Goal: Task Accomplishment & Management: Use online tool/utility

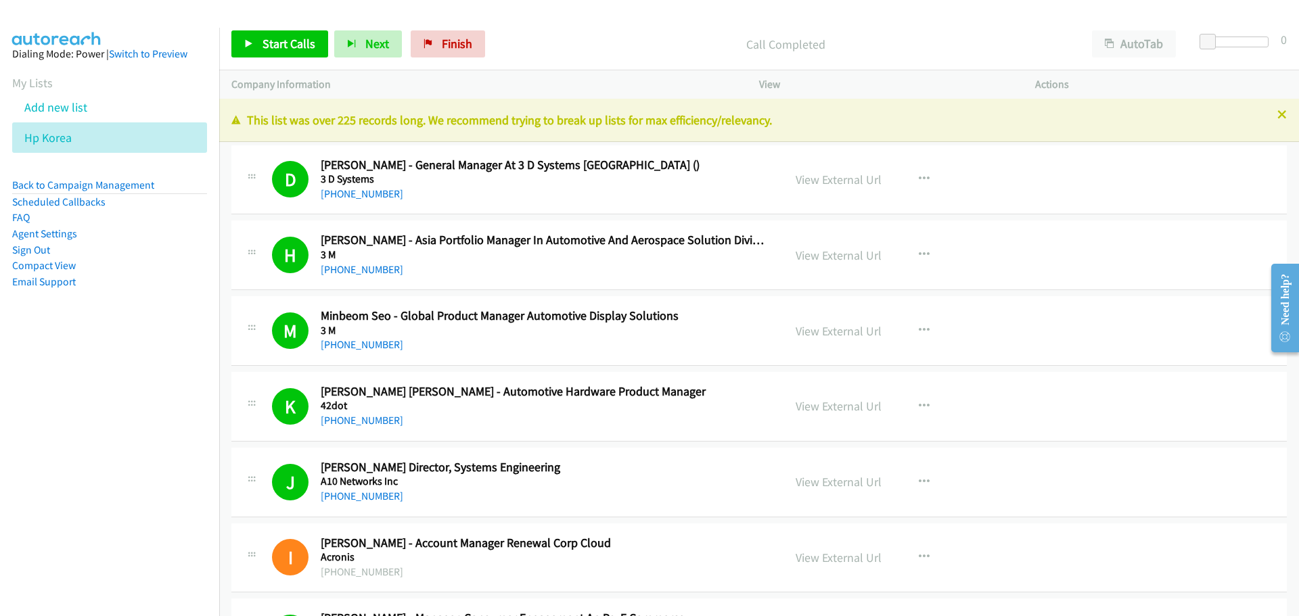
scroll to position [27062, 0]
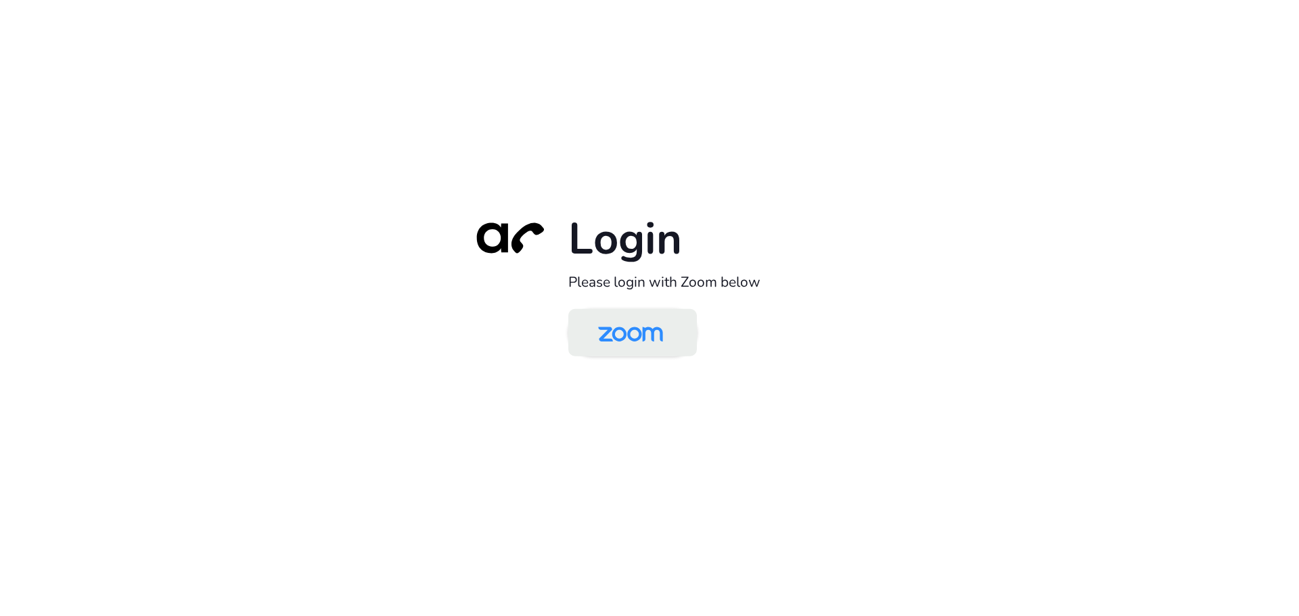
click at [657, 336] on img at bounding box center [630, 334] width 93 height 44
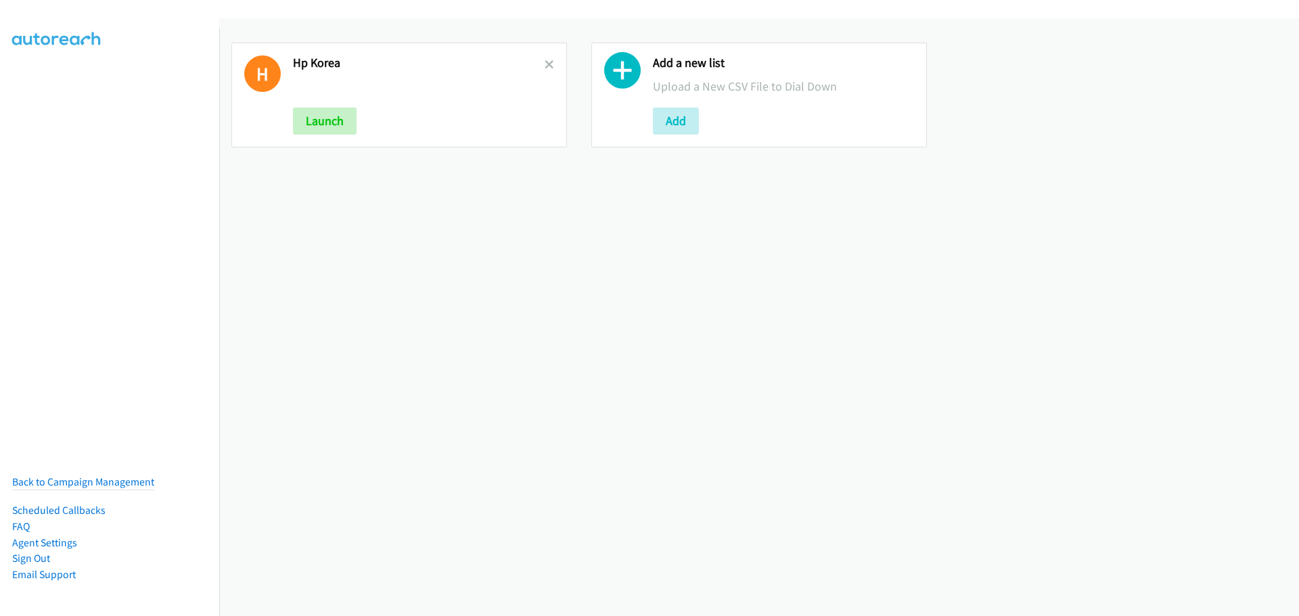
click at [534, 64] on h2 "Hp Korea" at bounding box center [419, 63] width 252 height 16
click at [541, 64] on div "H Hp Korea Launch" at bounding box center [399, 95] width 336 height 105
click at [547, 68] on icon at bounding box center [549, 65] width 9 height 9
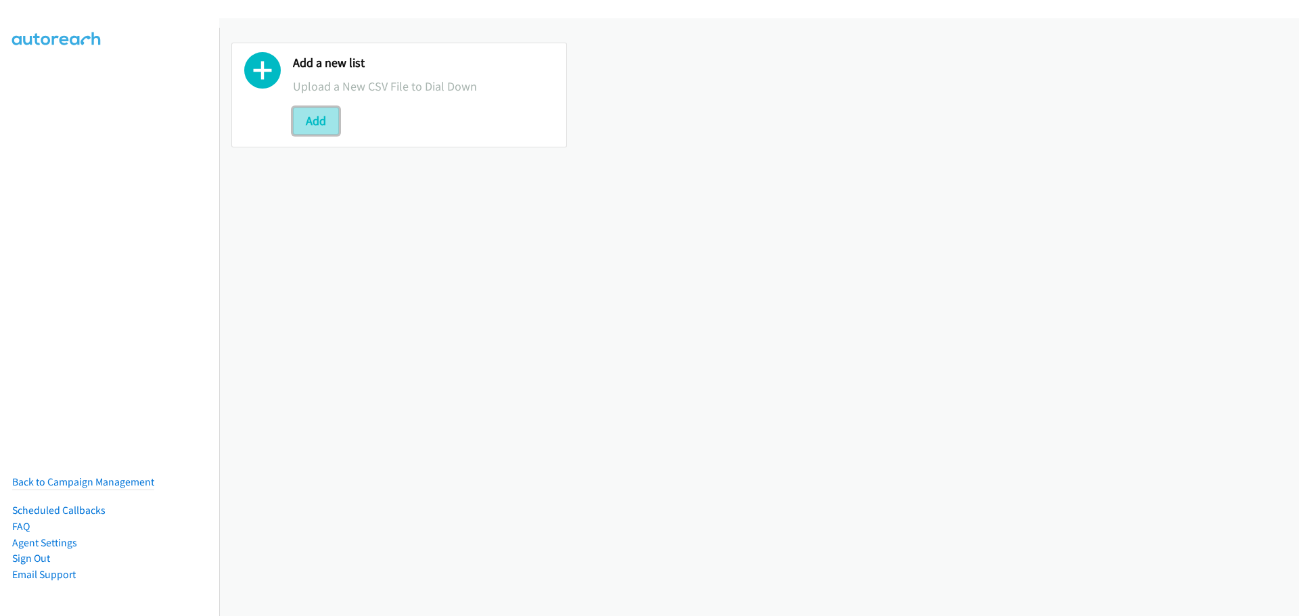
click at [321, 127] on button "Add" at bounding box center [316, 121] width 46 height 27
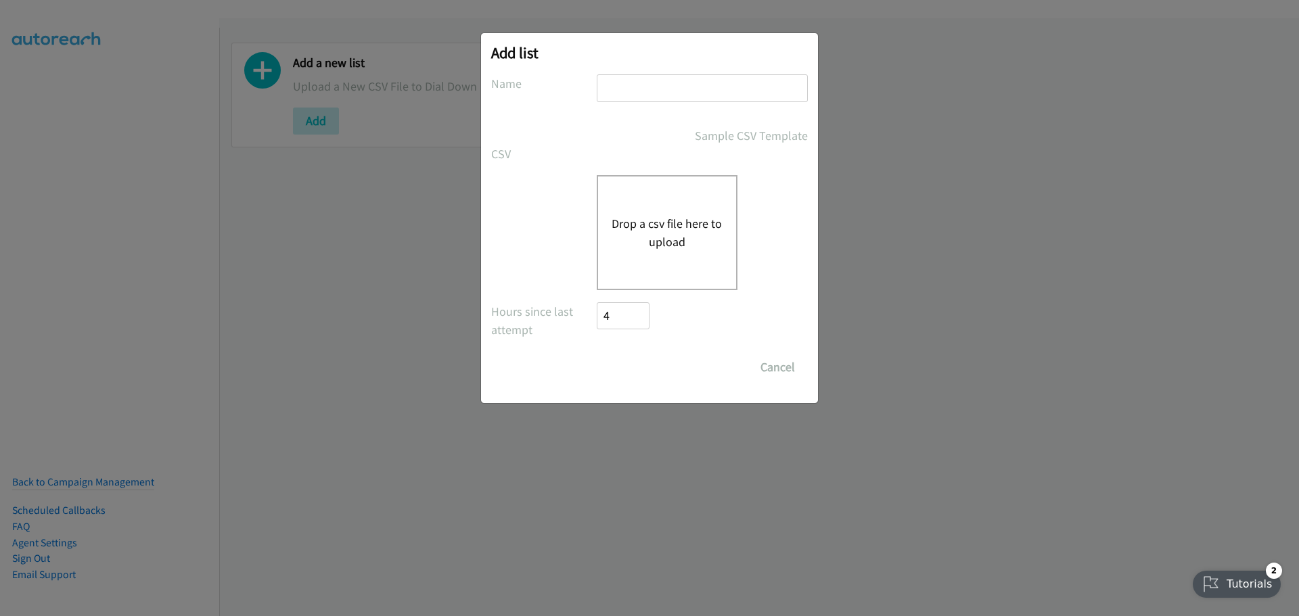
click at [646, 211] on div "Drop a csv file here to upload" at bounding box center [667, 232] width 141 height 115
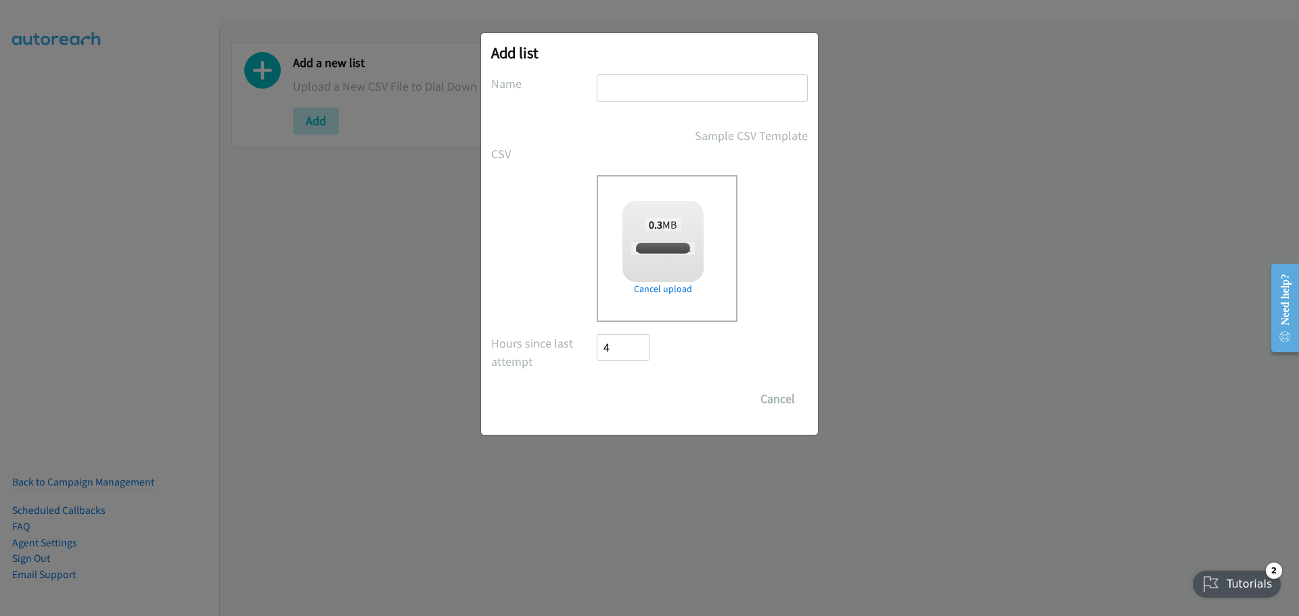
checkbox input "true"
click at [637, 89] on input "text" at bounding box center [702, 88] width 211 height 28
click at [609, 89] on input "Shneider" at bounding box center [702, 88] width 211 height 28
type input "Schneider"
click at [620, 401] on input "Save List" at bounding box center [632, 399] width 71 height 27
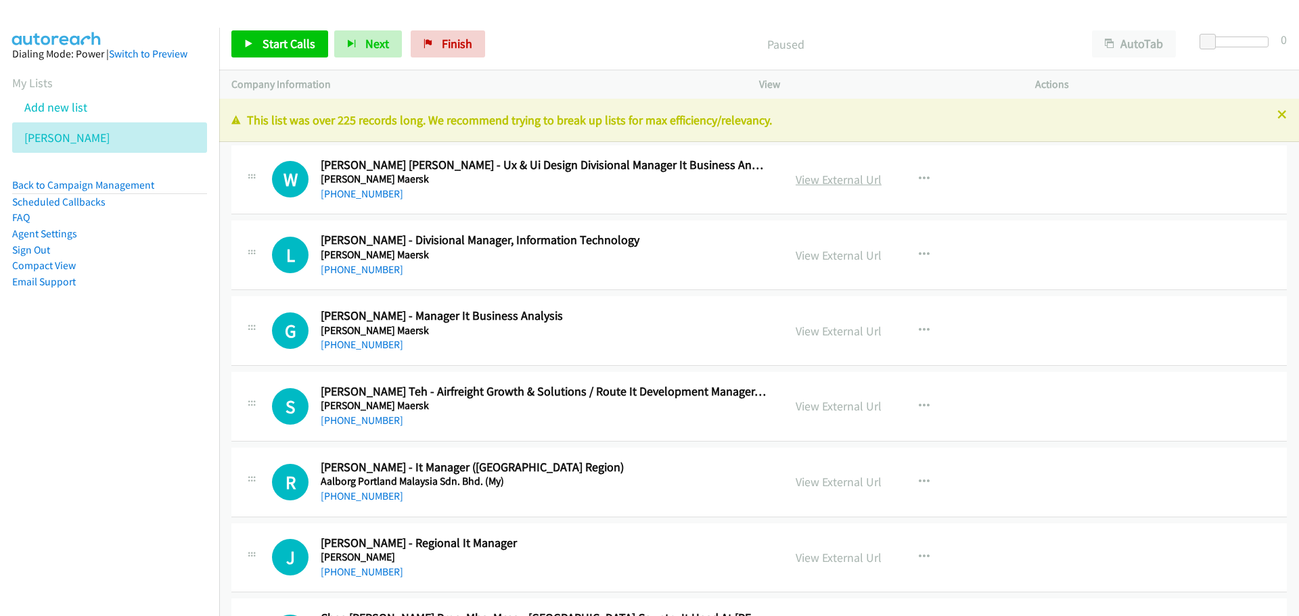
click at [848, 177] on link "View External Url" at bounding box center [839, 180] width 86 height 16
click at [838, 177] on link "View External Url" at bounding box center [839, 180] width 86 height 16
click at [835, 183] on link "View External Url" at bounding box center [839, 180] width 86 height 16
drag, startPoint x: 861, startPoint y: 182, endPoint x: 957, endPoint y: 261, distance: 125.0
click at [855, 178] on link "View External Url" at bounding box center [839, 180] width 86 height 16
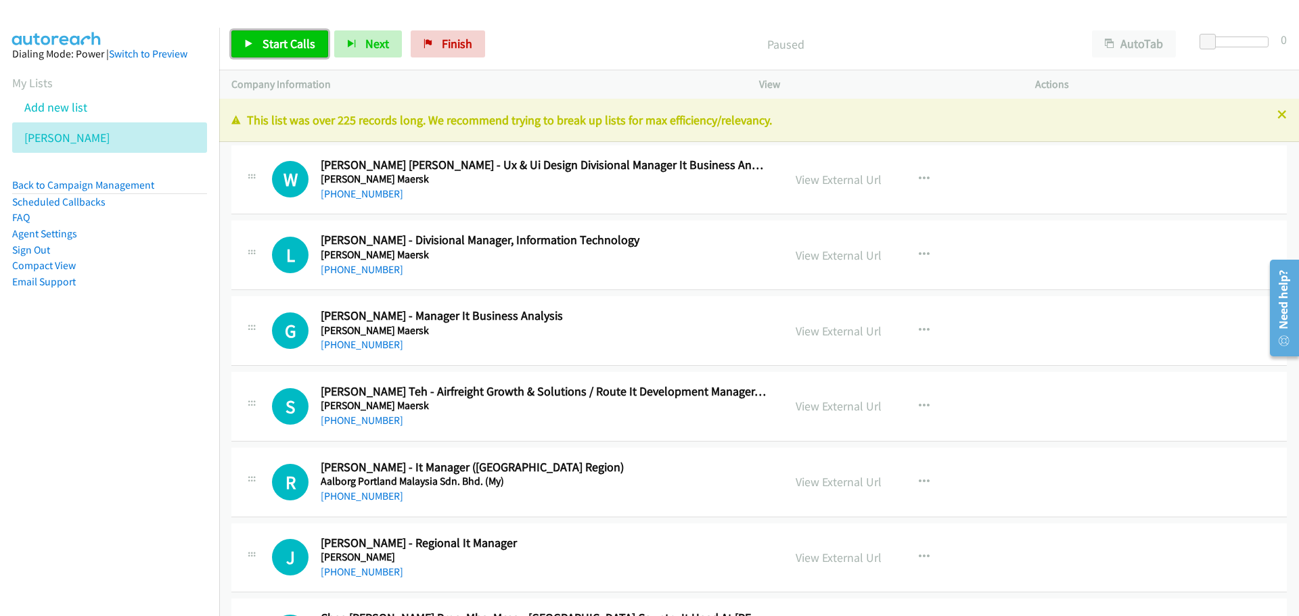
click at [296, 31] on link "Start Calls" at bounding box center [279, 43] width 97 height 27
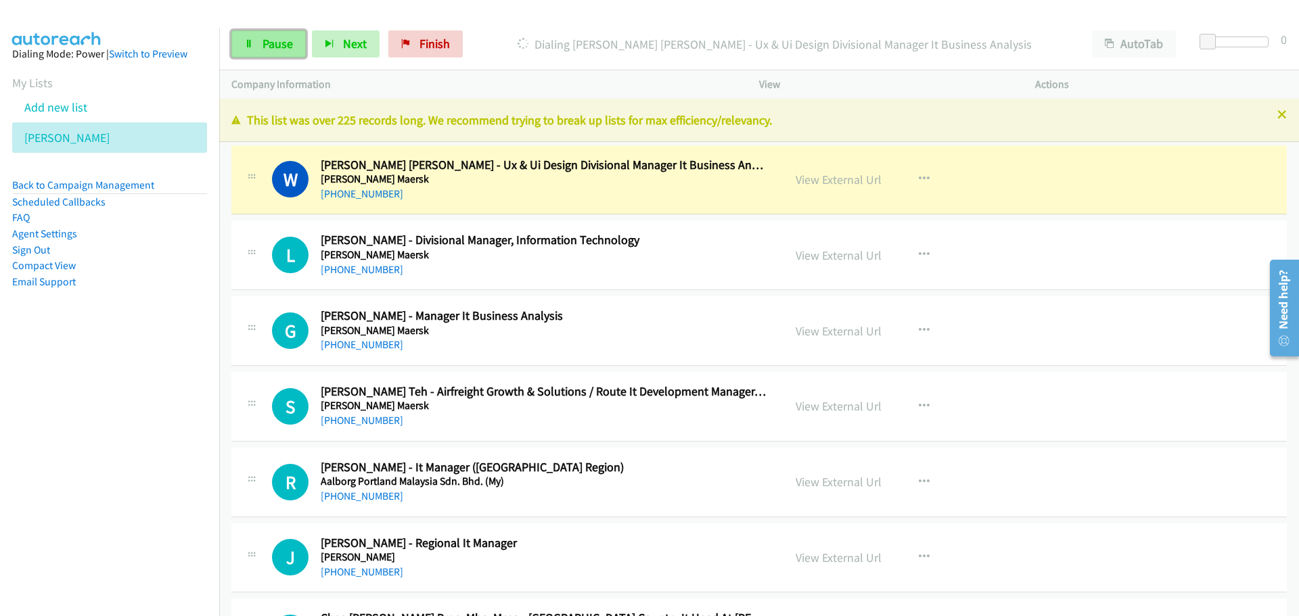
click at [263, 41] on span "Pause" at bounding box center [278, 44] width 30 height 16
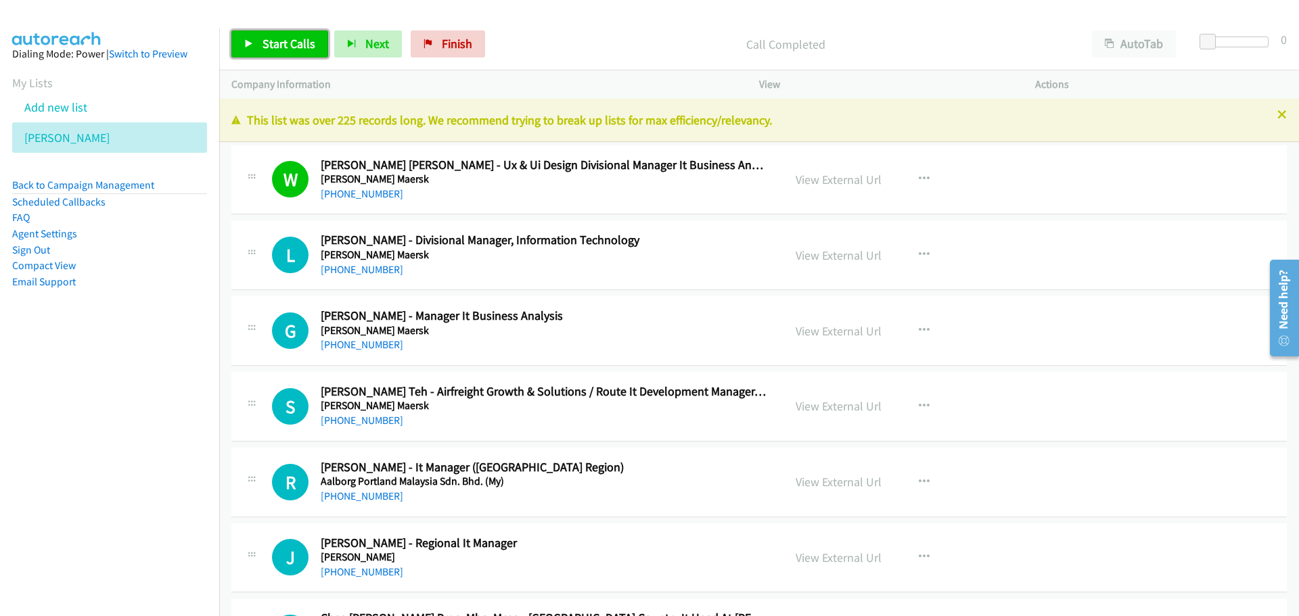
click at [298, 31] on link "Start Calls" at bounding box center [279, 43] width 97 height 27
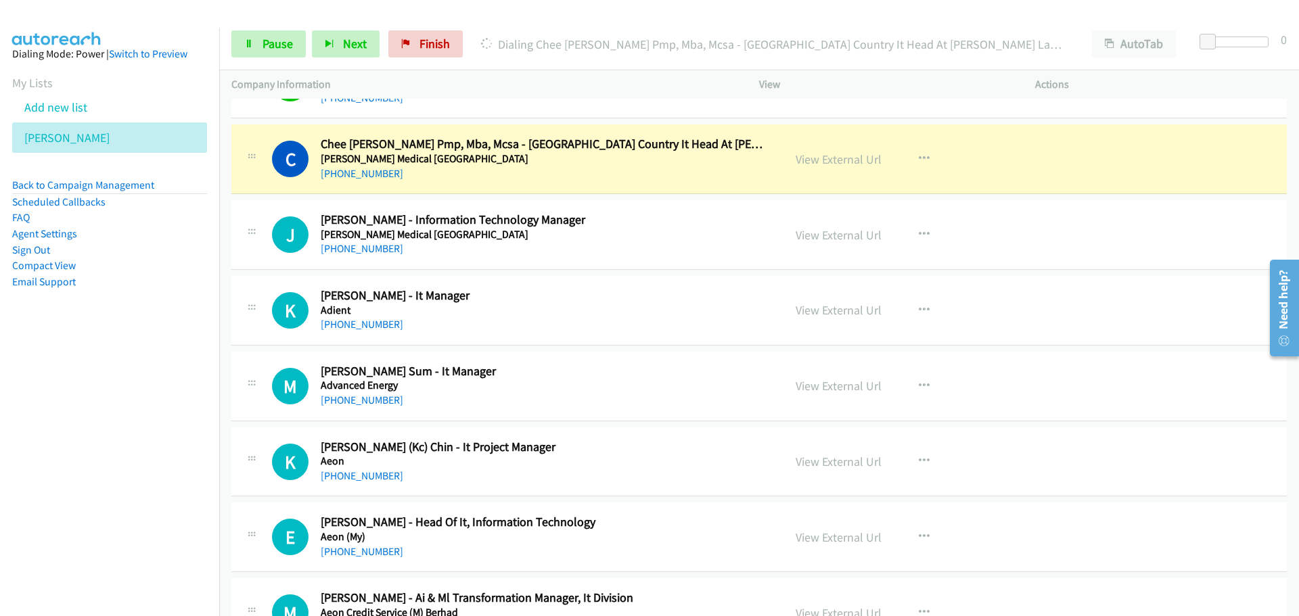
scroll to position [474, 0]
drag, startPoint x: 283, startPoint y: 48, endPoint x: 20, endPoint y: 230, distance: 319.4
click at [283, 48] on span "Pause" at bounding box center [278, 44] width 30 height 16
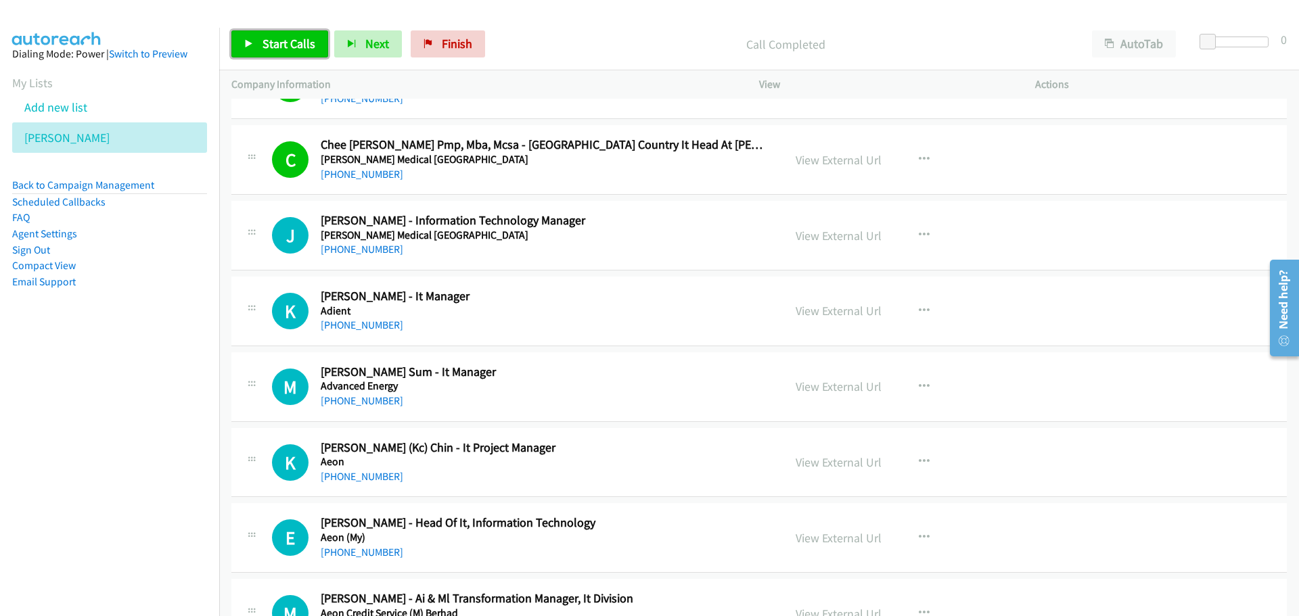
click at [277, 45] on span "Start Calls" at bounding box center [289, 44] width 53 height 16
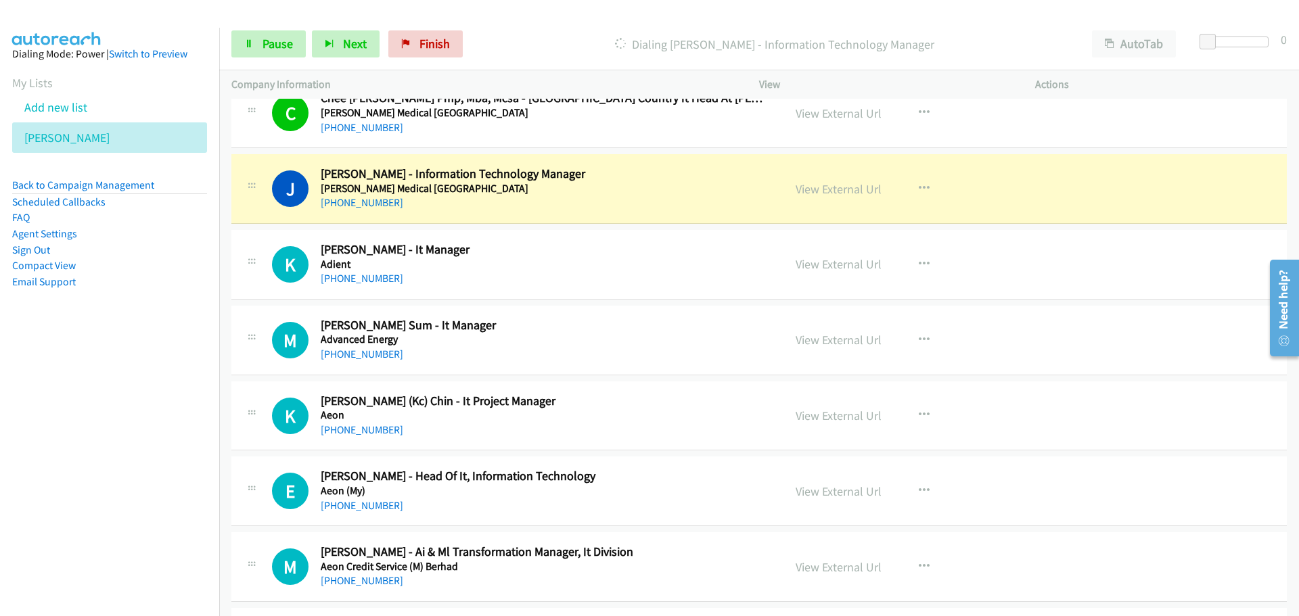
scroll to position [541, 0]
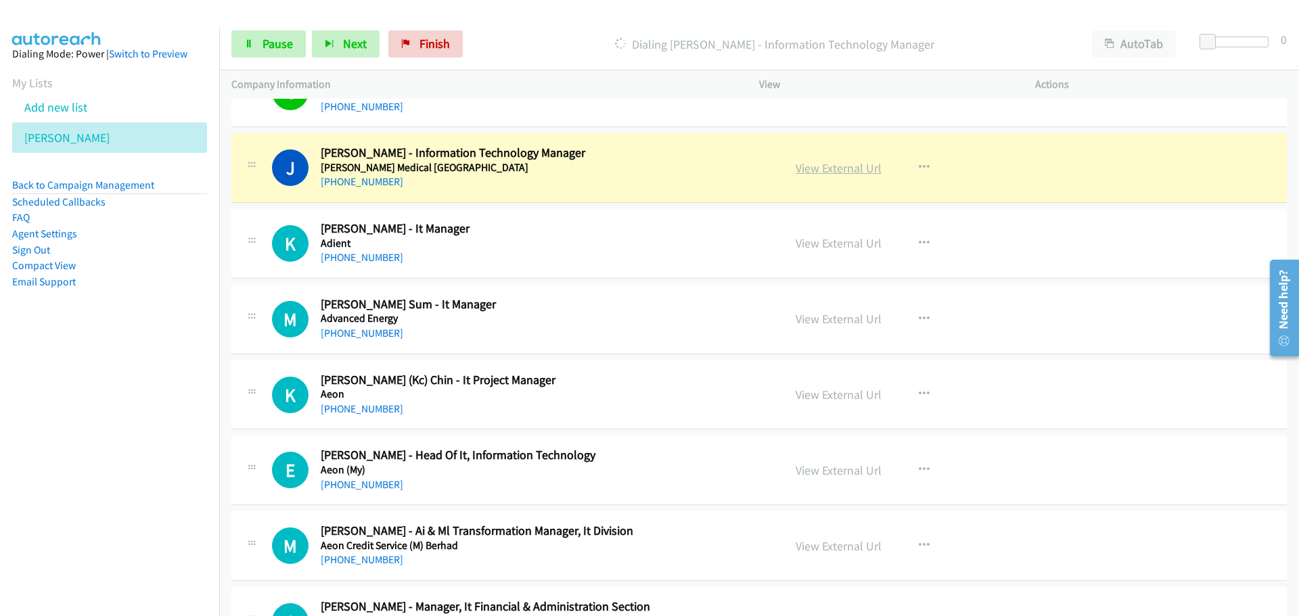
click at [838, 172] on link "View External Url" at bounding box center [839, 168] width 86 height 16
click at [283, 32] on link "Pause" at bounding box center [268, 43] width 74 height 27
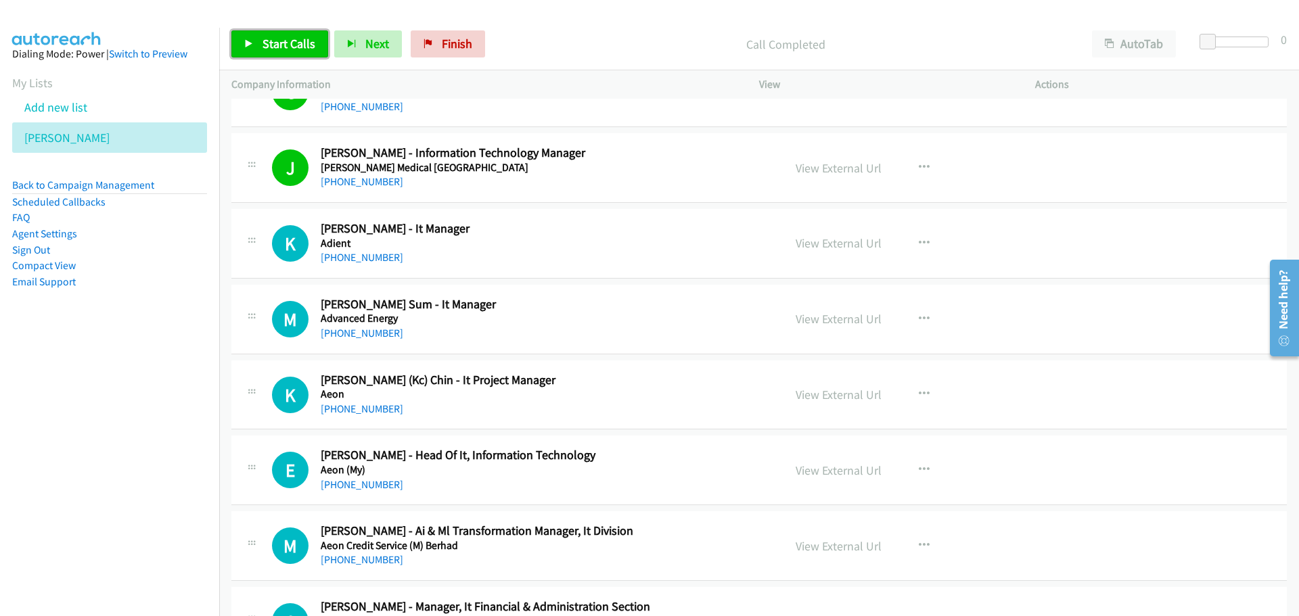
click at [300, 38] on span "Start Calls" at bounding box center [289, 44] width 53 height 16
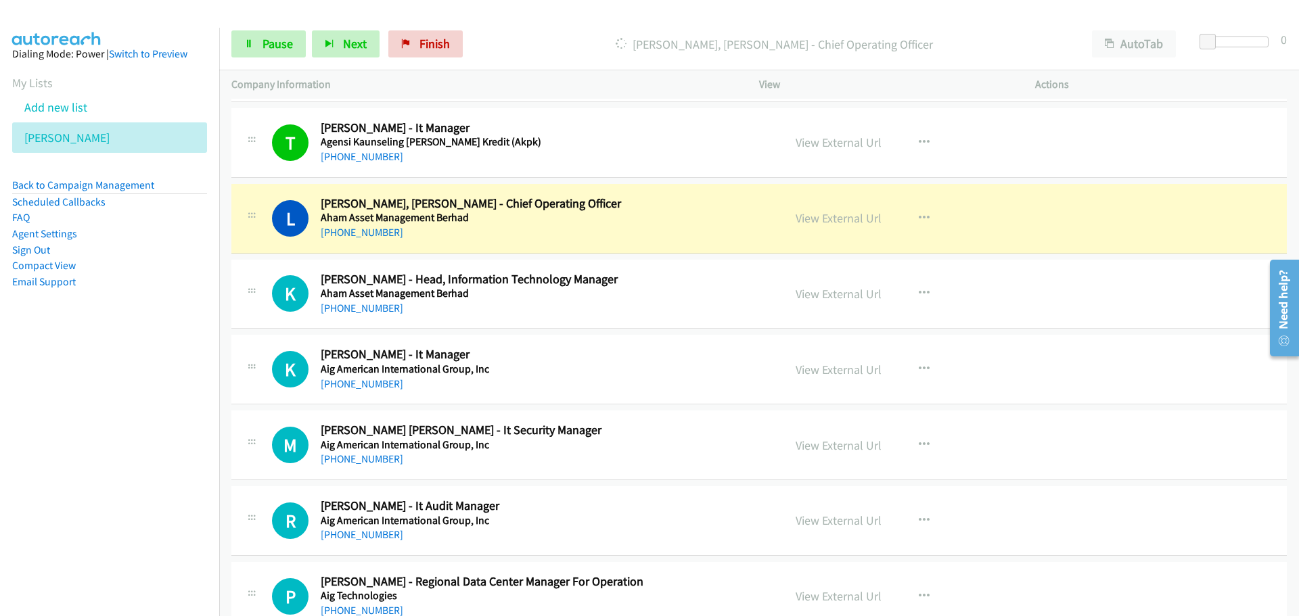
scroll to position [1488, 0]
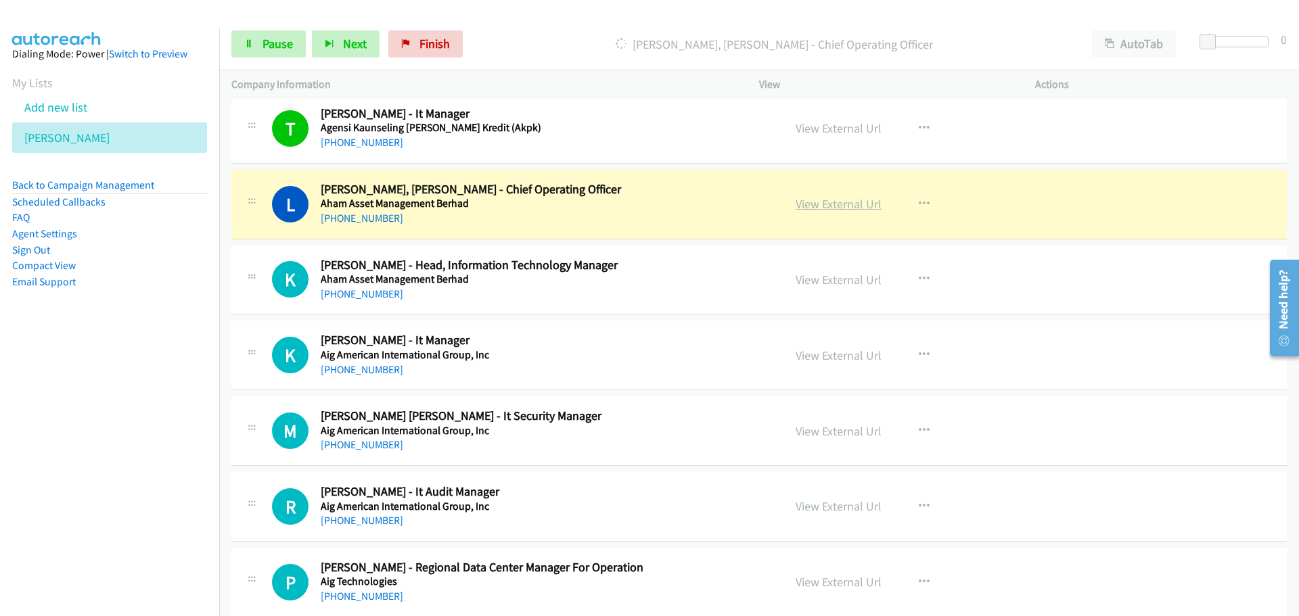
click at [837, 199] on link "View External Url" at bounding box center [839, 204] width 86 height 16
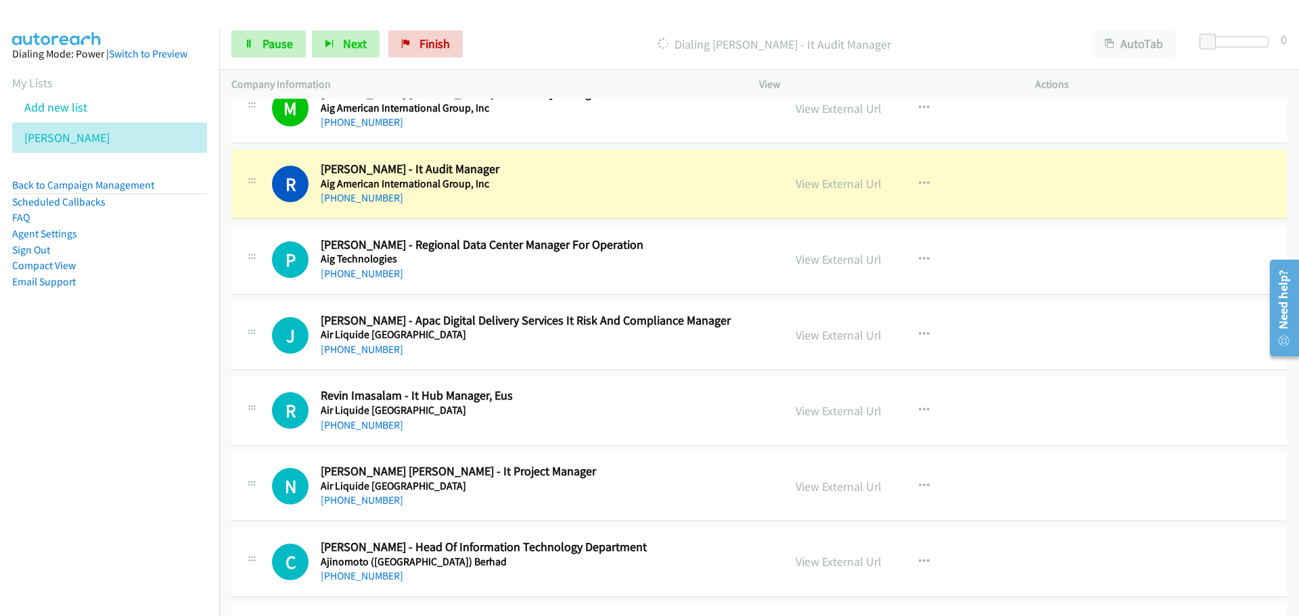
scroll to position [1827, 0]
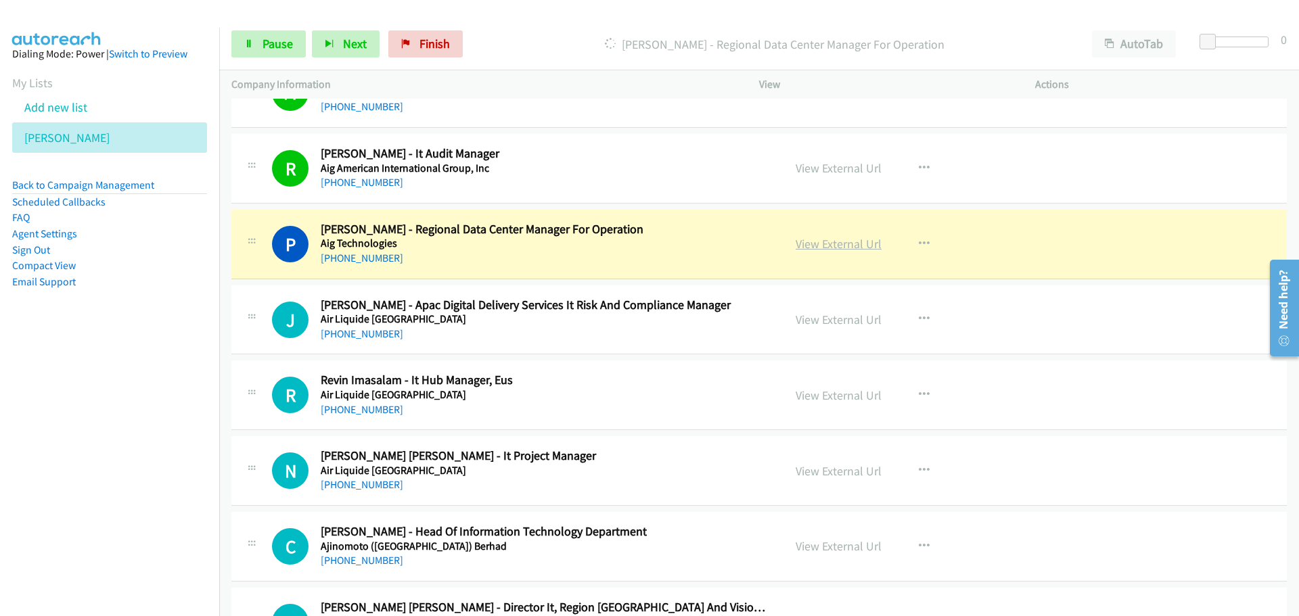
click at [838, 242] on link "View External Url" at bounding box center [839, 244] width 86 height 16
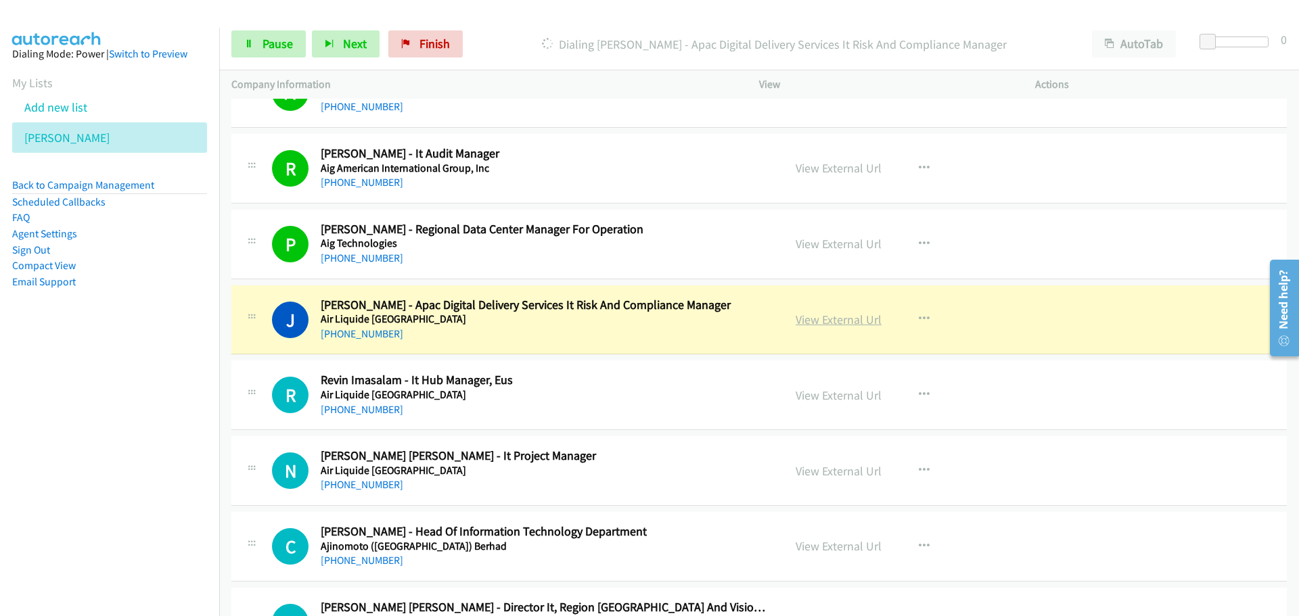
click at [838, 315] on link "View External Url" at bounding box center [839, 320] width 86 height 16
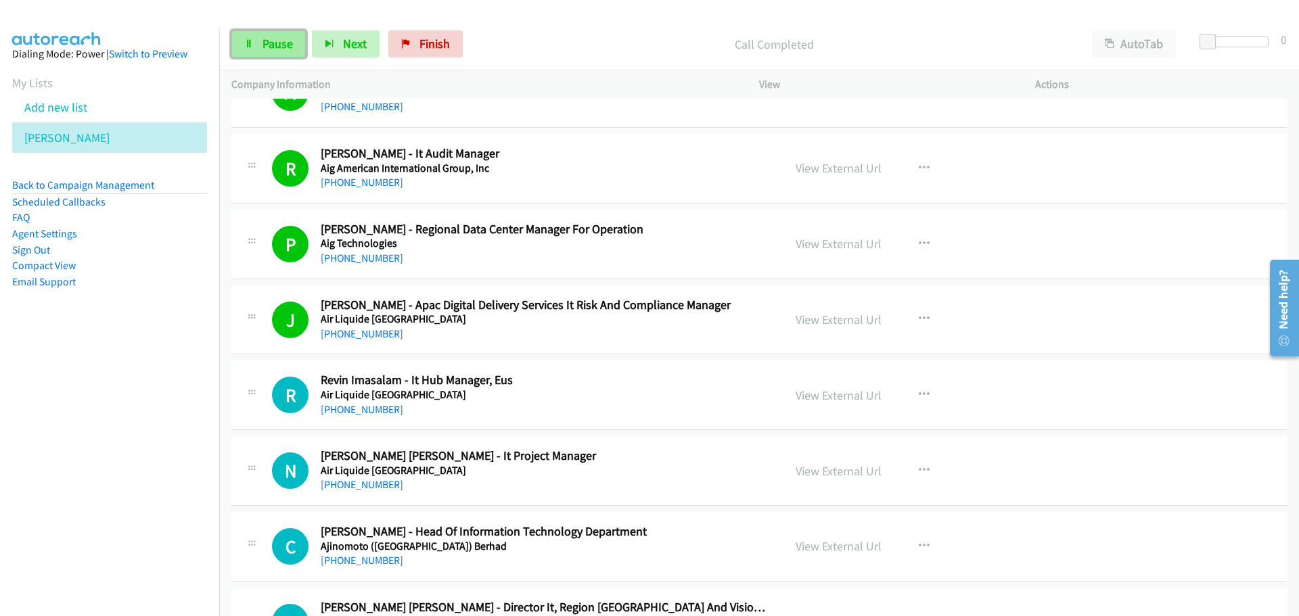
click at [259, 41] on link "Pause" at bounding box center [268, 43] width 74 height 27
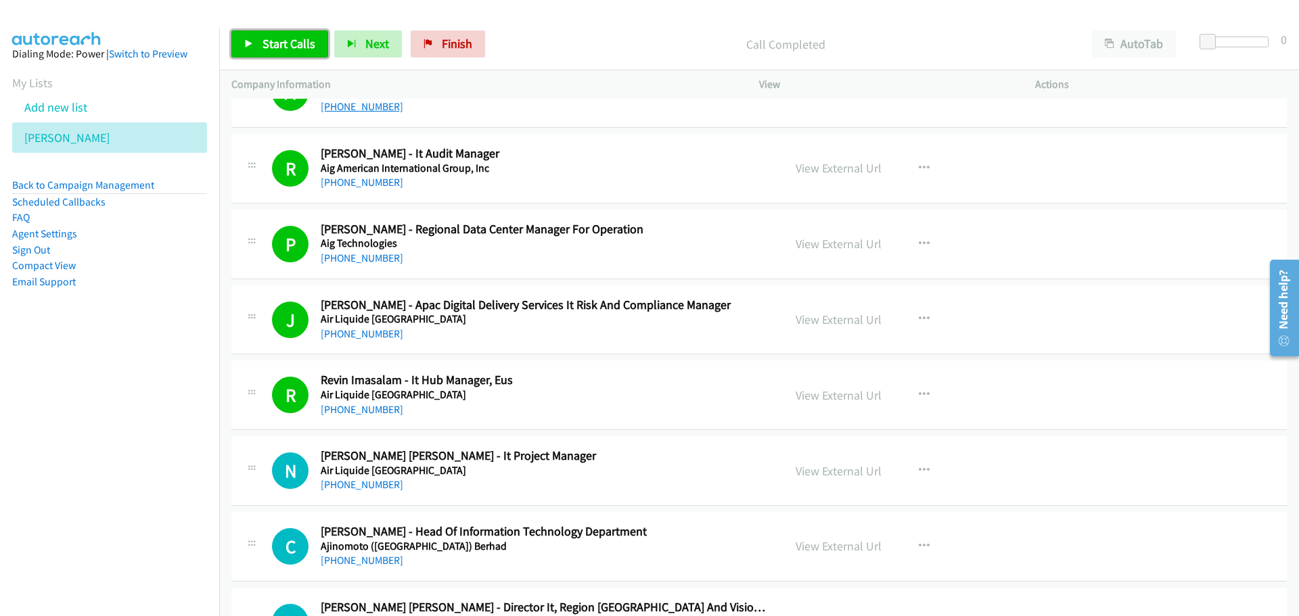
click at [283, 47] on span "Start Calls" at bounding box center [289, 44] width 53 height 16
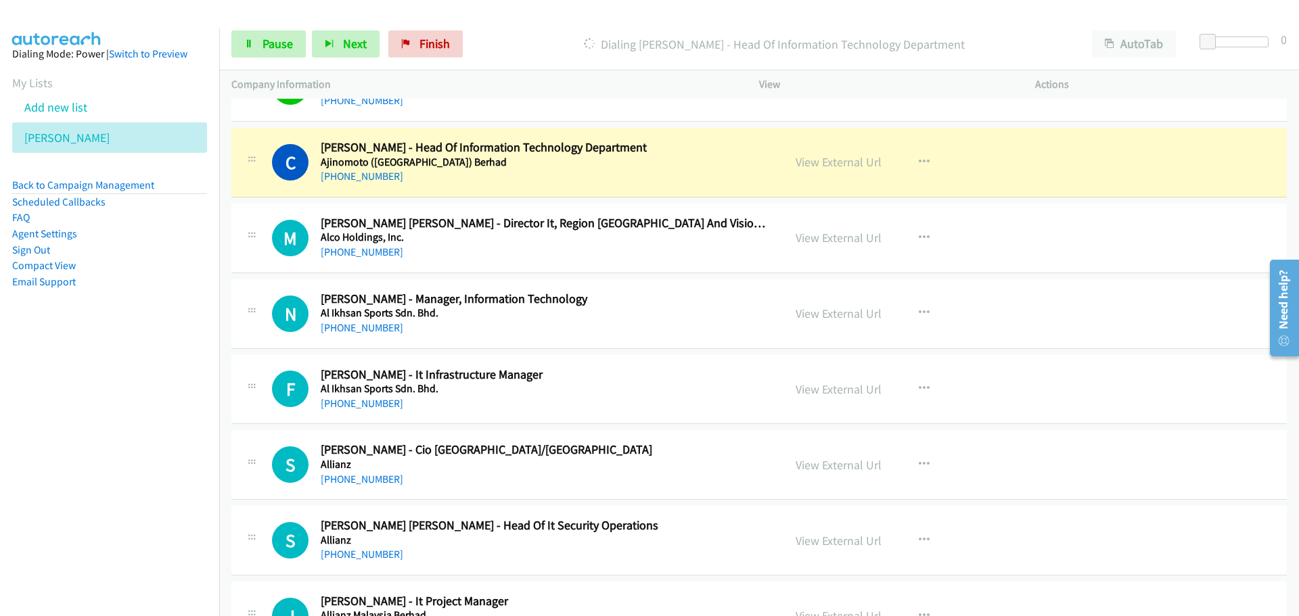
scroll to position [2233, 0]
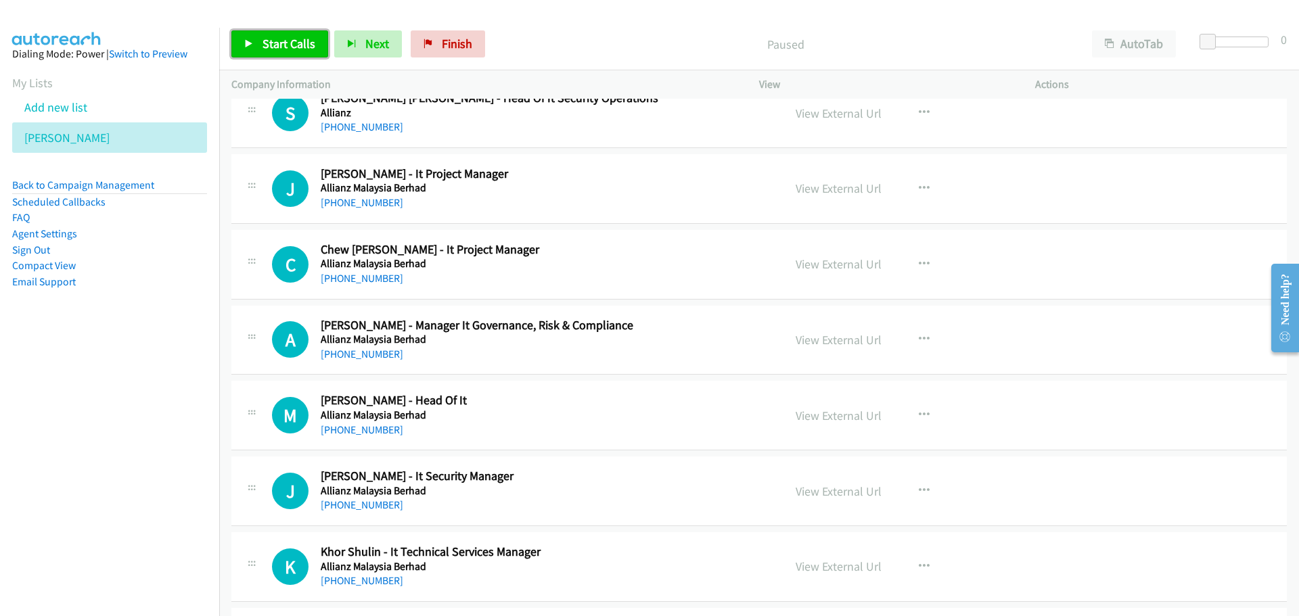
drag, startPoint x: 269, startPoint y: 35, endPoint x: 463, endPoint y: 210, distance: 261.5
click at [269, 35] on link "Start Calls" at bounding box center [279, 43] width 97 height 27
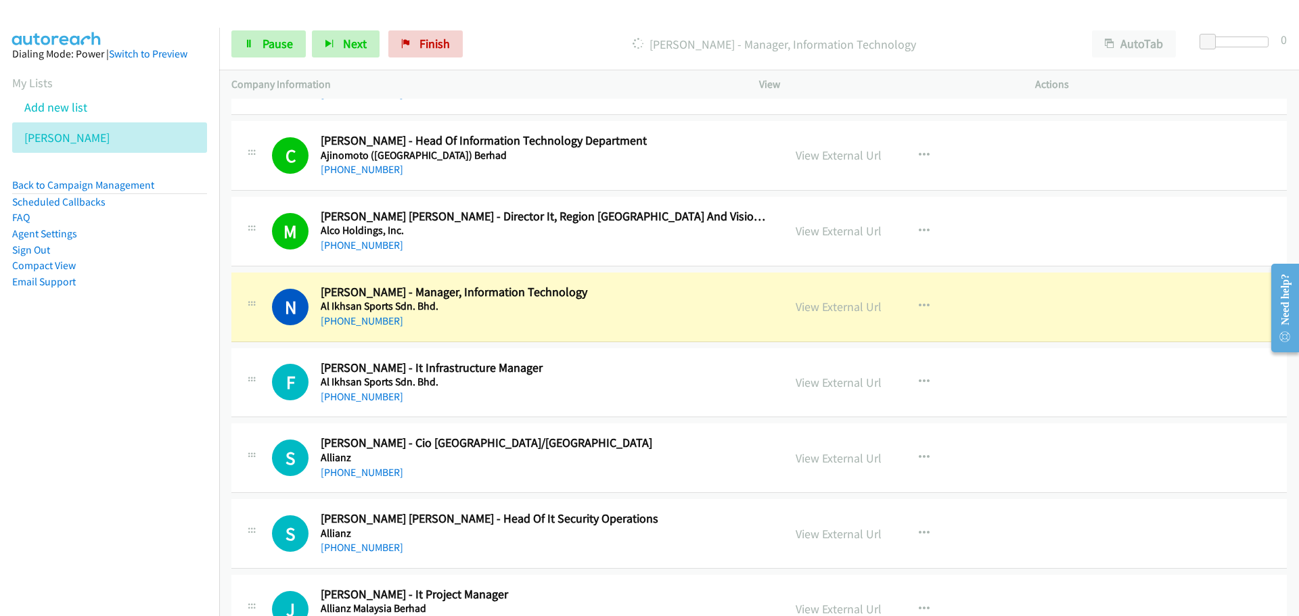
scroll to position [2233, 0]
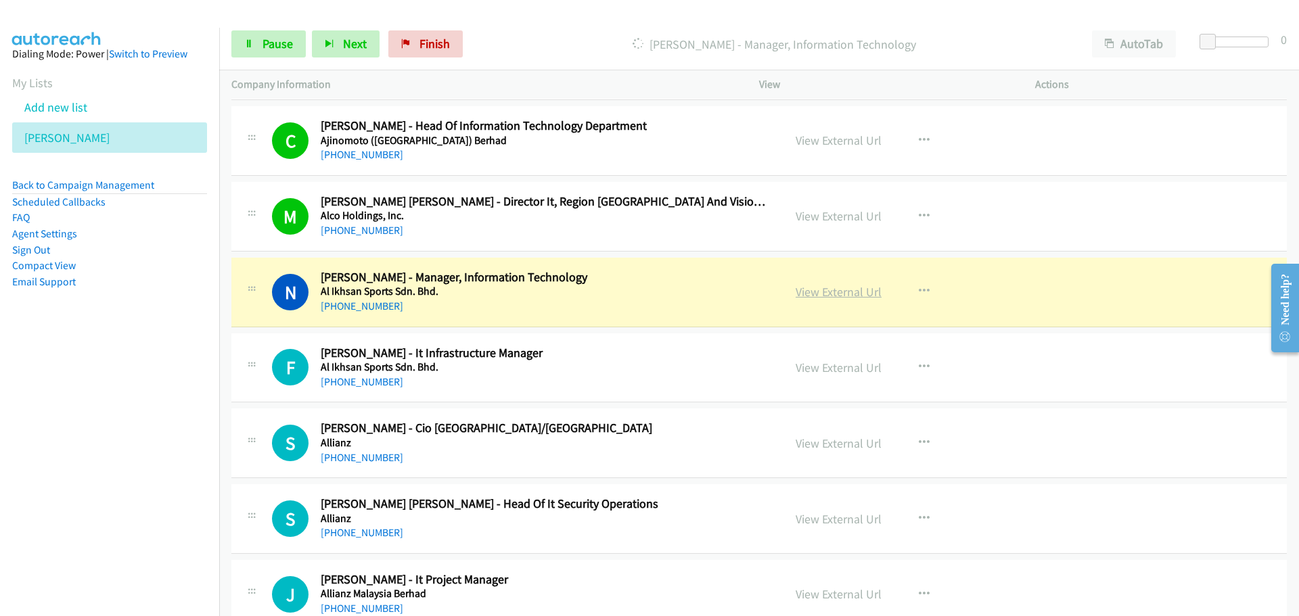
click at [819, 297] on link "View External Url" at bounding box center [839, 292] width 86 height 16
click at [266, 29] on div "Start Calls Pause Next Finish [PERSON_NAME] - Manager, Information Technology A…" at bounding box center [759, 44] width 1080 height 52
click at [284, 36] on link "Pause" at bounding box center [268, 43] width 74 height 27
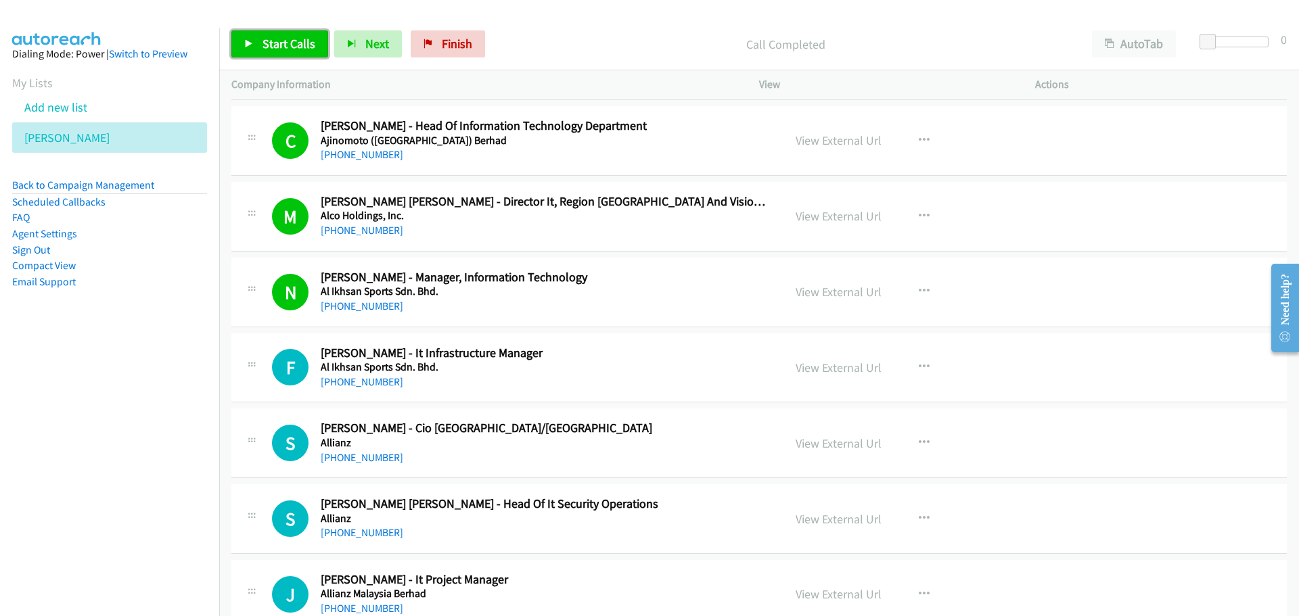
click at [281, 54] on link "Start Calls" at bounding box center [279, 43] width 97 height 27
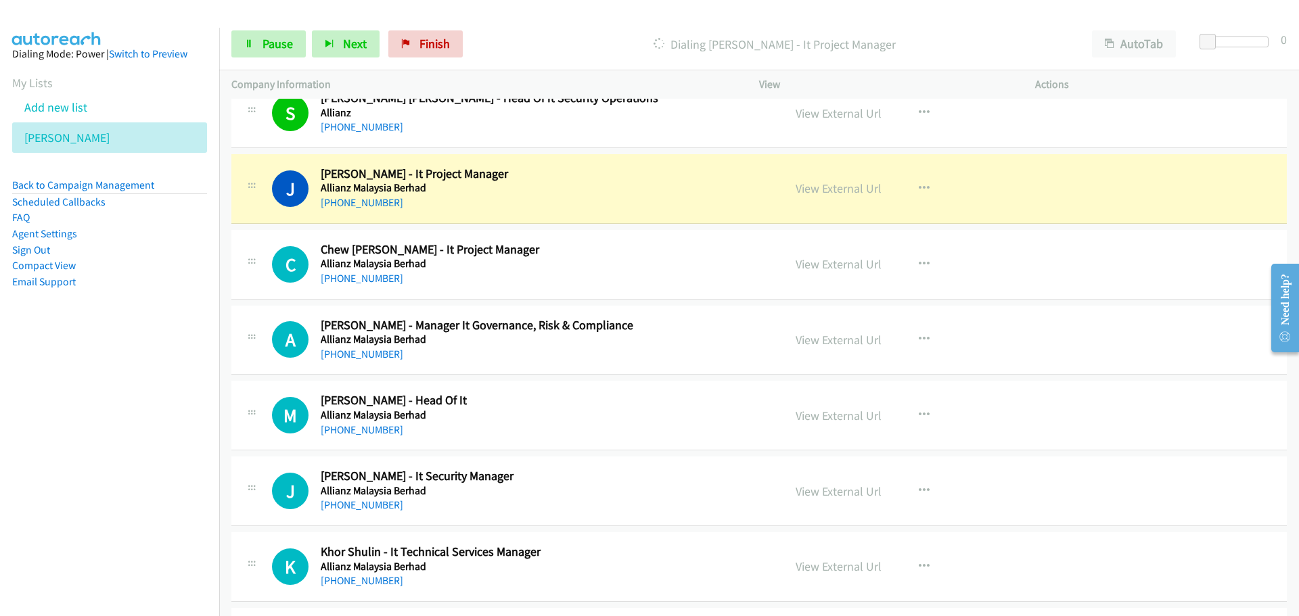
scroll to position [2706, 0]
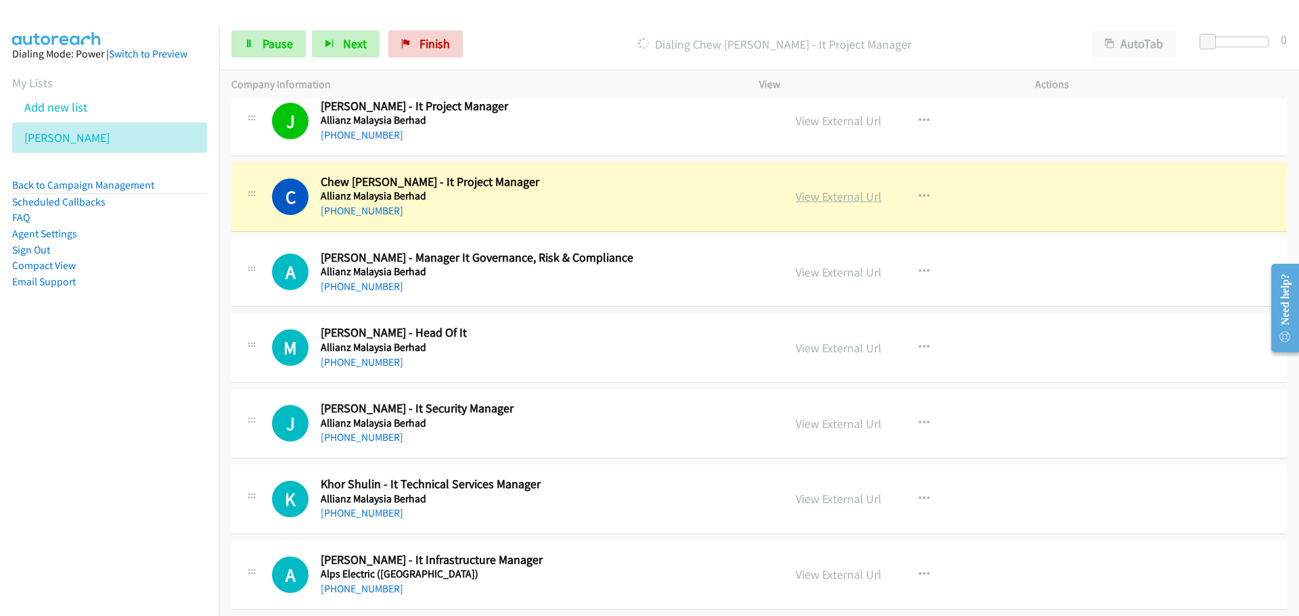
click at [841, 198] on link "View External Url" at bounding box center [839, 197] width 86 height 16
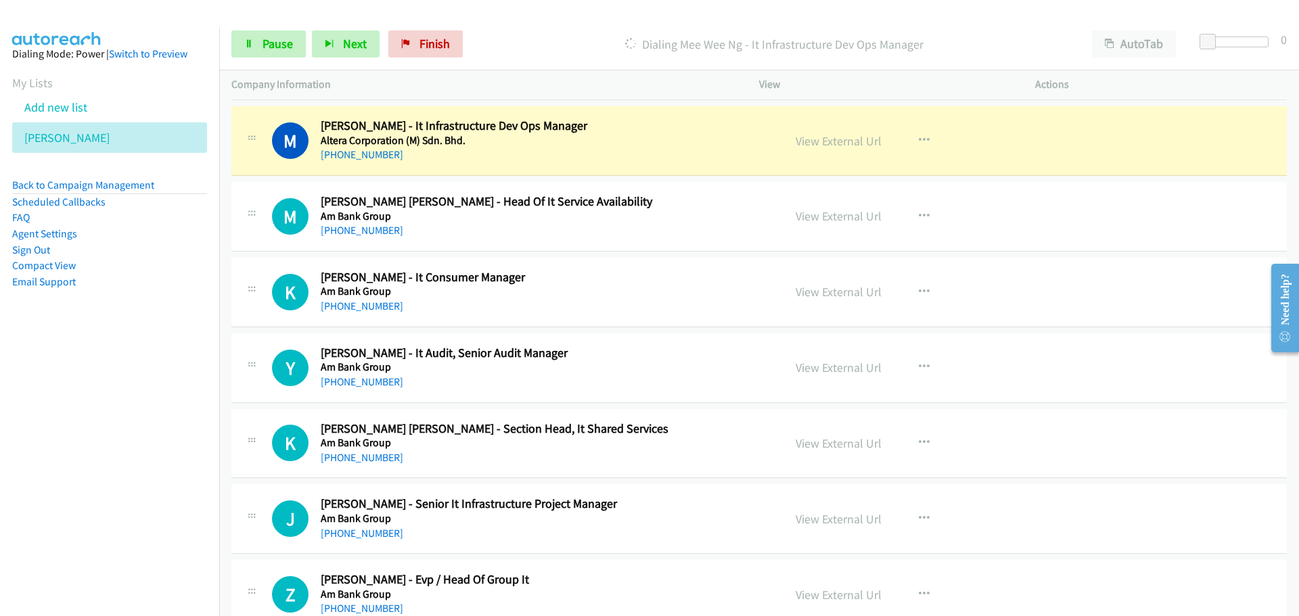
scroll to position [3383, 0]
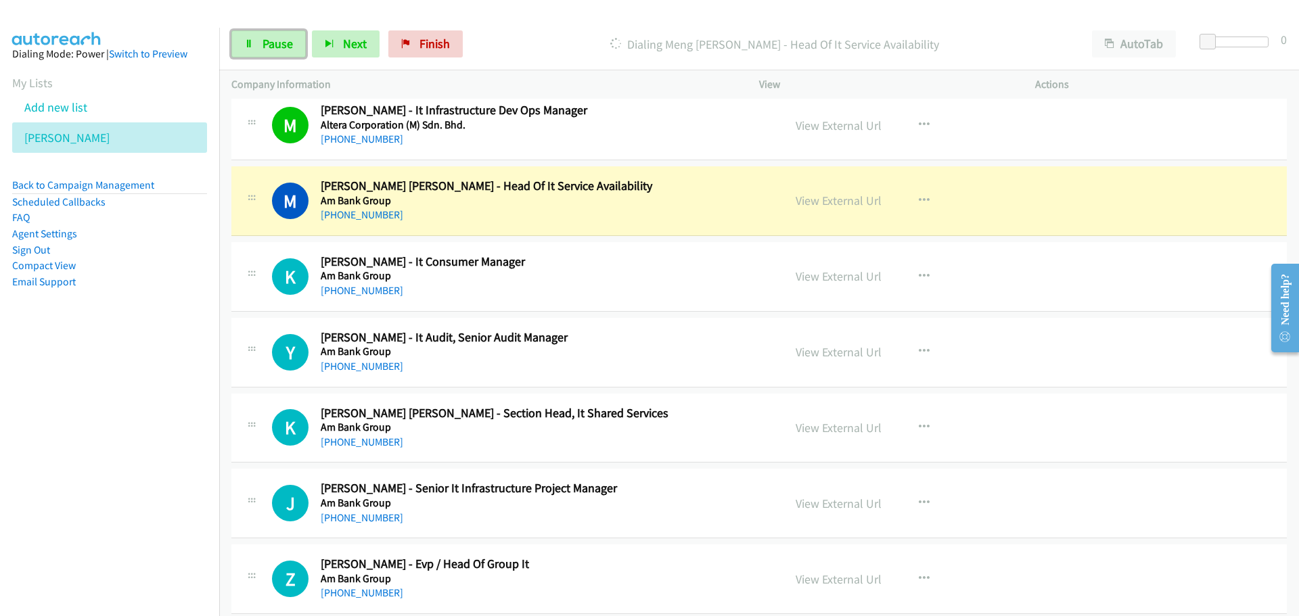
drag, startPoint x: 258, startPoint y: 35, endPoint x: 14, endPoint y: 170, distance: 279.8
click at [258, 35] on link "Pause" at bounding box center [268, 43] width 74 height 27
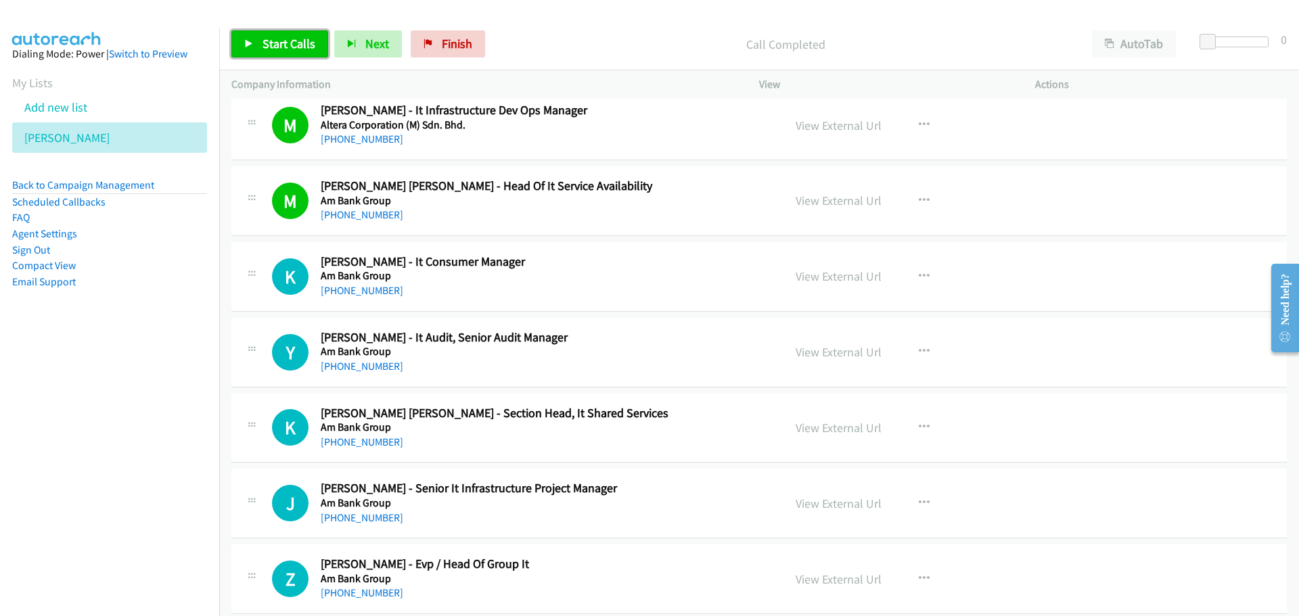
click at [305, 40] on span "Start Calls" at bounding box center [289, 44] width 53 height 16
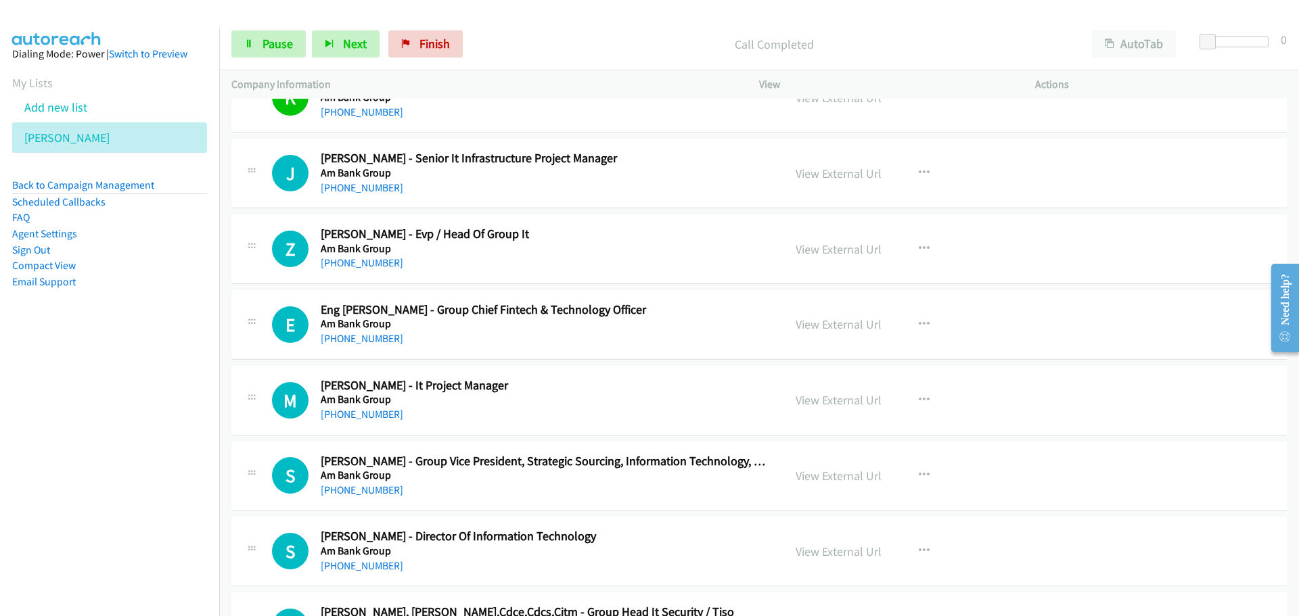
scroll to position [3721, 0]
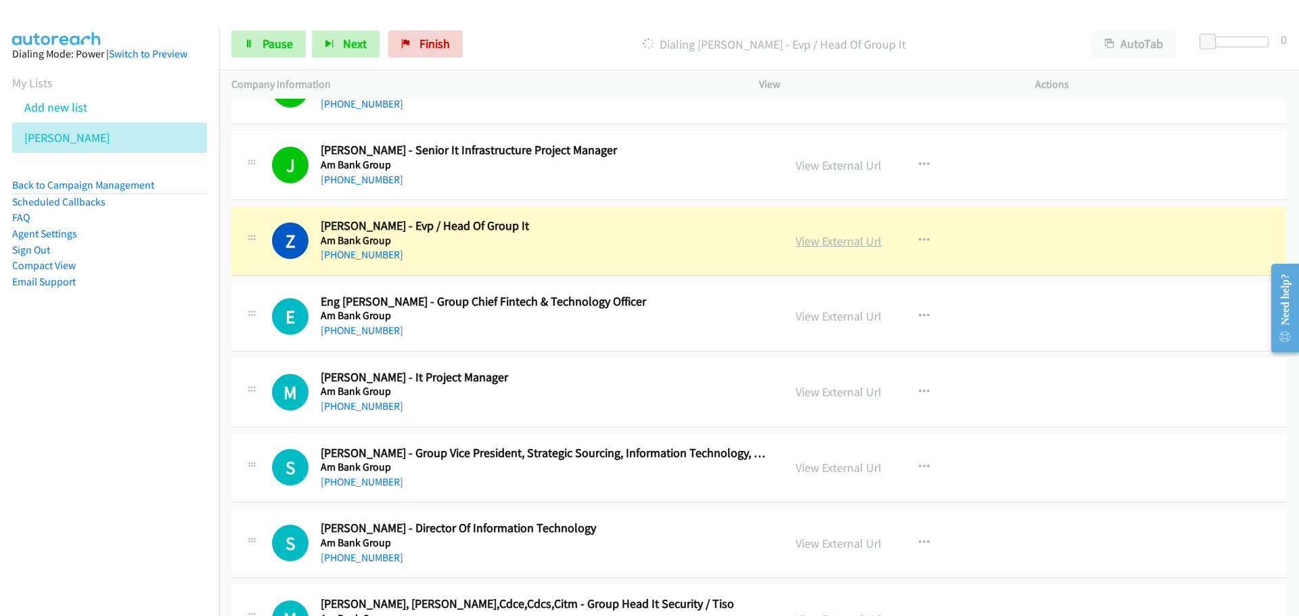
click at [819, 244] on link "View External Url" at bounding box center [839, 241] width 86 height 16
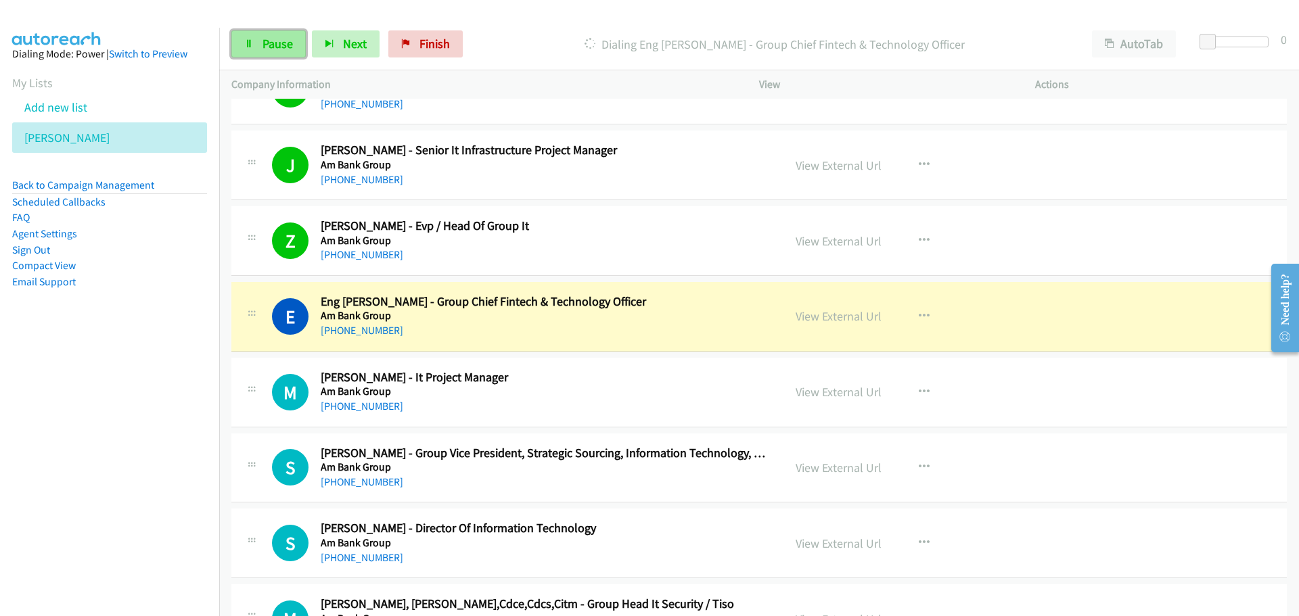
click at [256, 54] on link "Pause" at bounding box center [268, 43] width 74 height 27
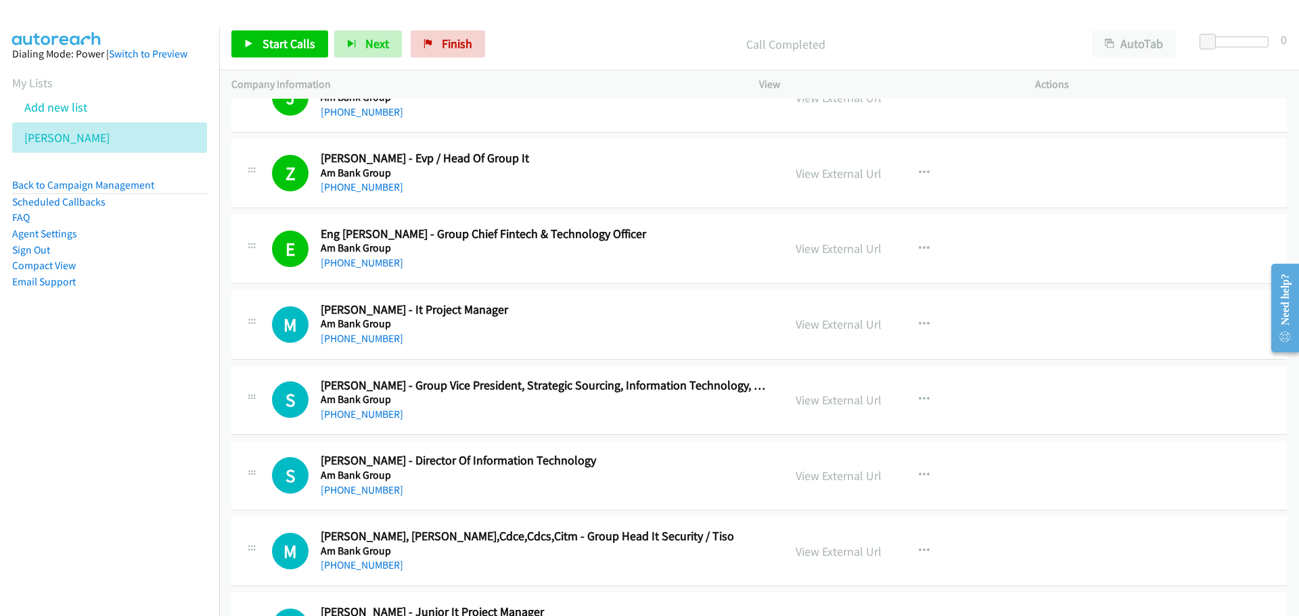
scroll to position [3924, 0]
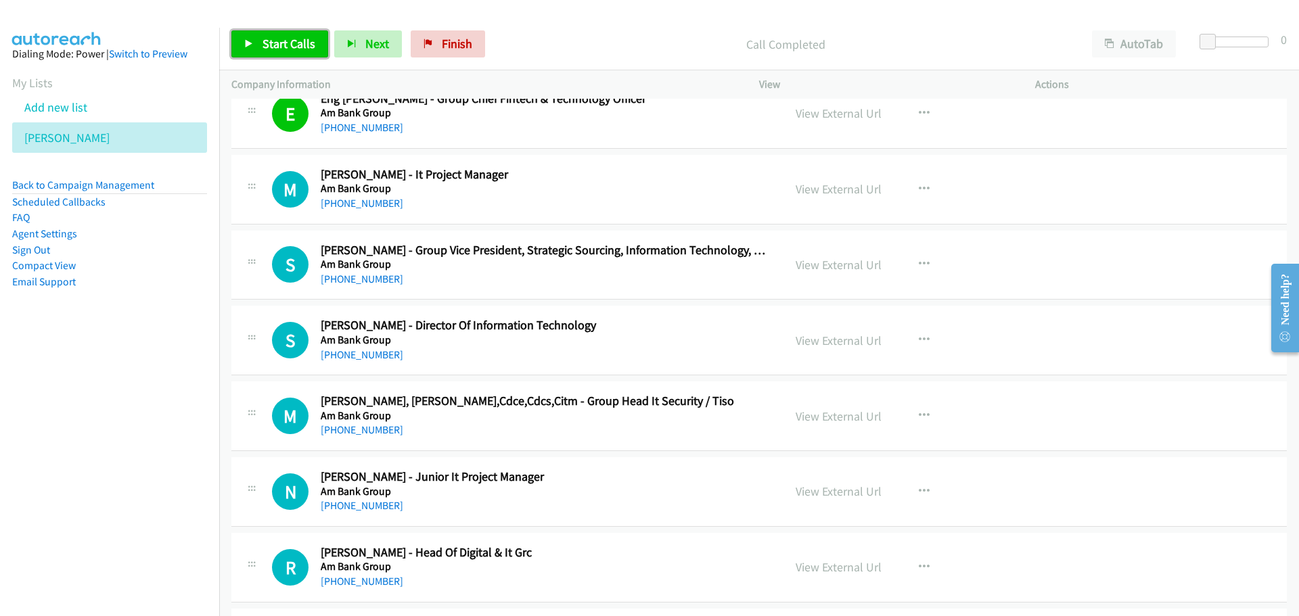
click at [280, 51] on link "Start Calls" at bounding box center [279, 43] width 97 height 27
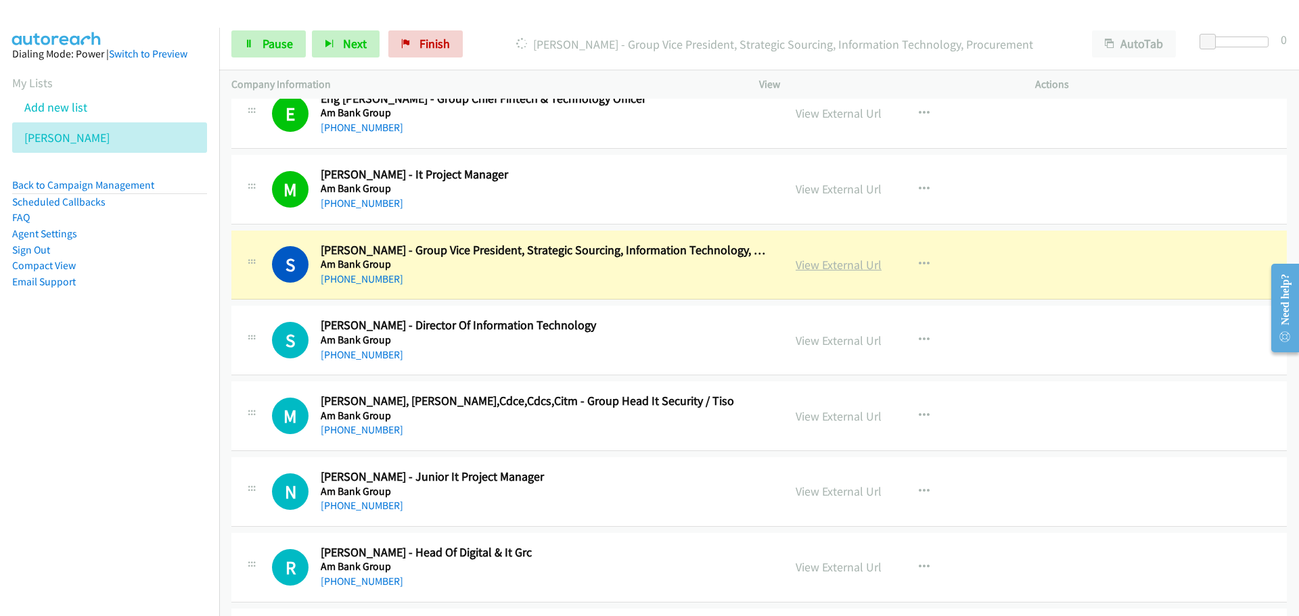
click at [839, 266] on link "View External Url" at bounding box center [839, 265] width 86 height 16
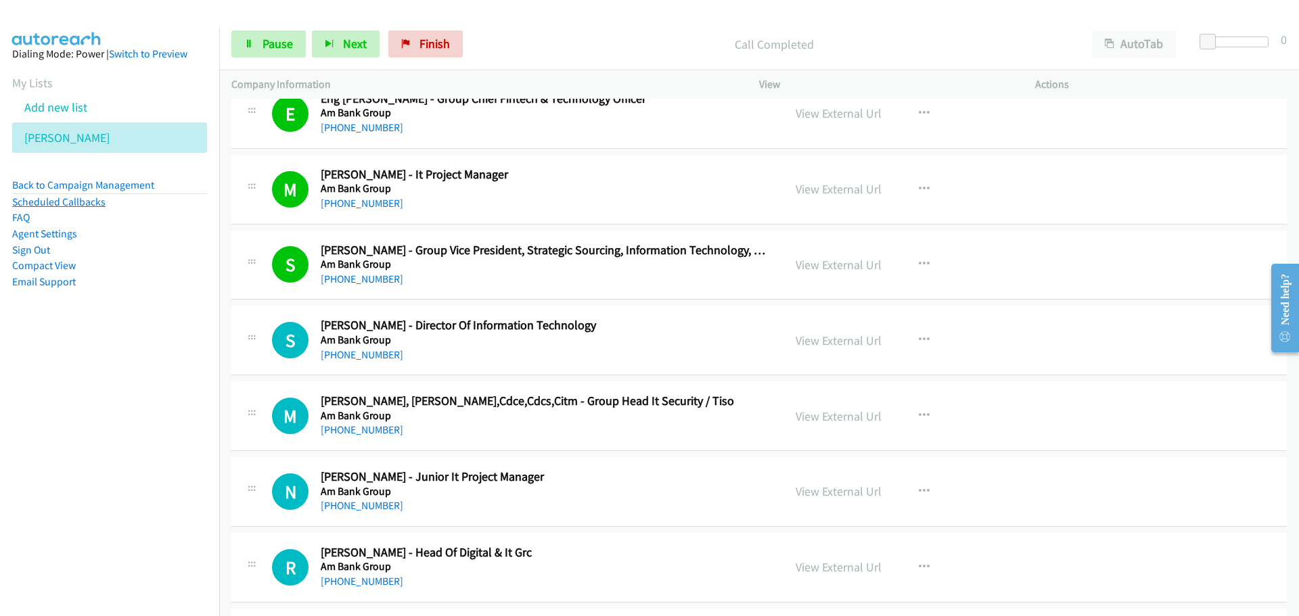
scroll to position [4059, 0]
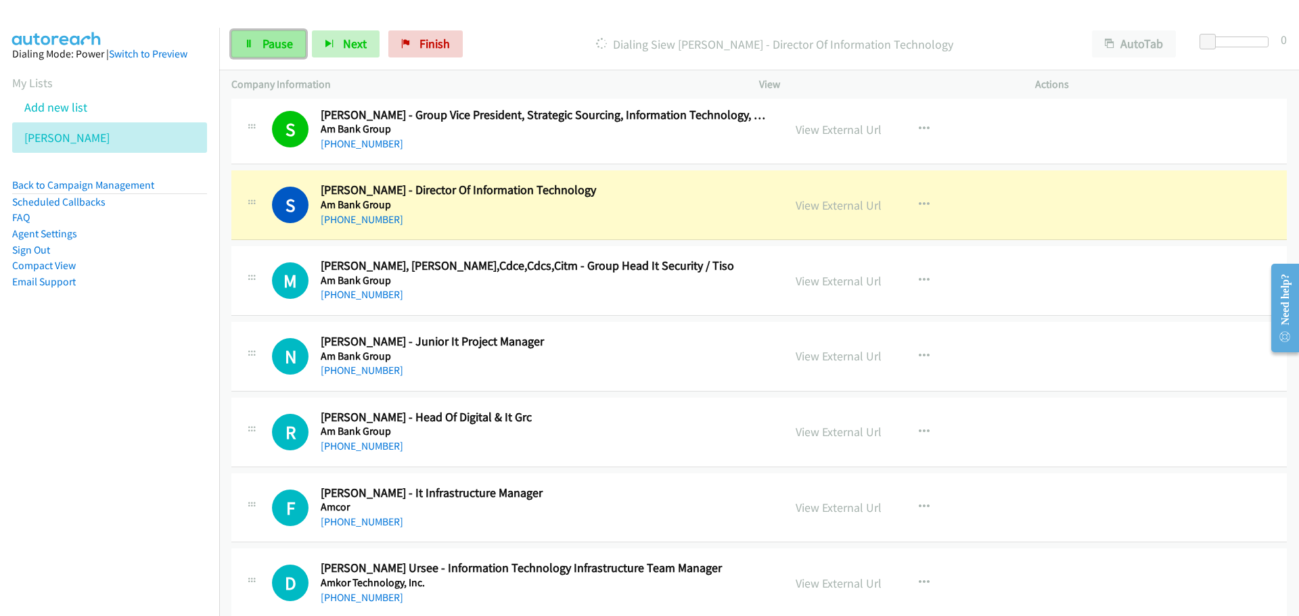
click at [264, 35] on link "Pause" at bounding box center [268, 43] width 74 height 27
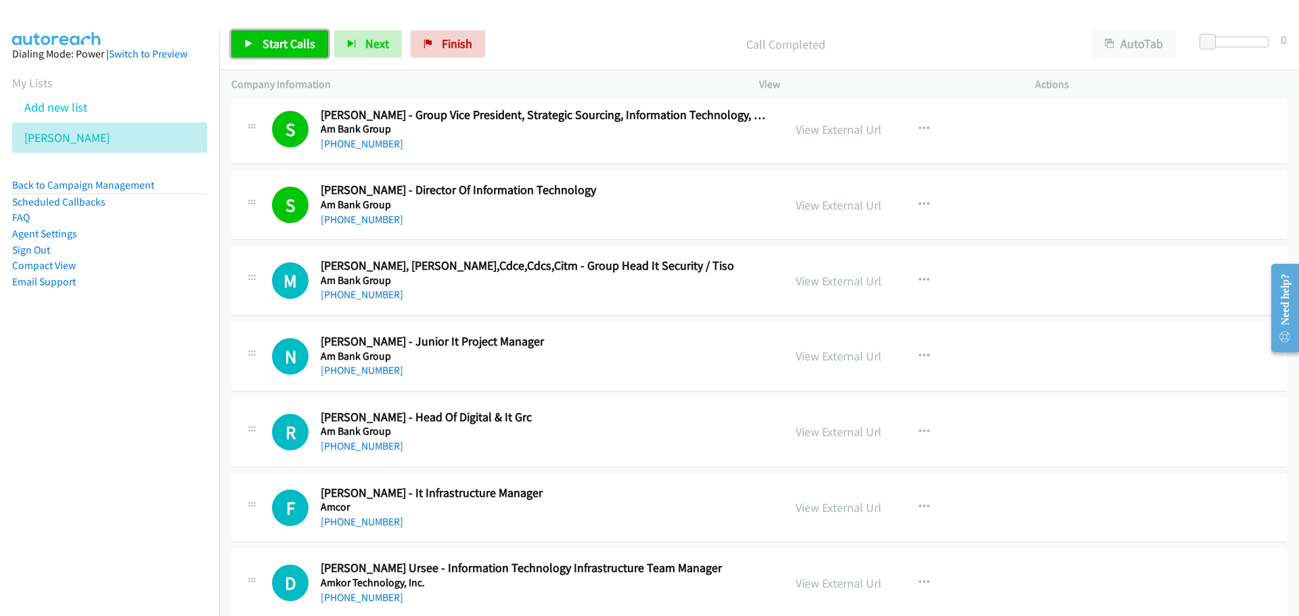
click at [265, 35] on link "Start Calls" at bounding box center [279, 43] width 97 height 27
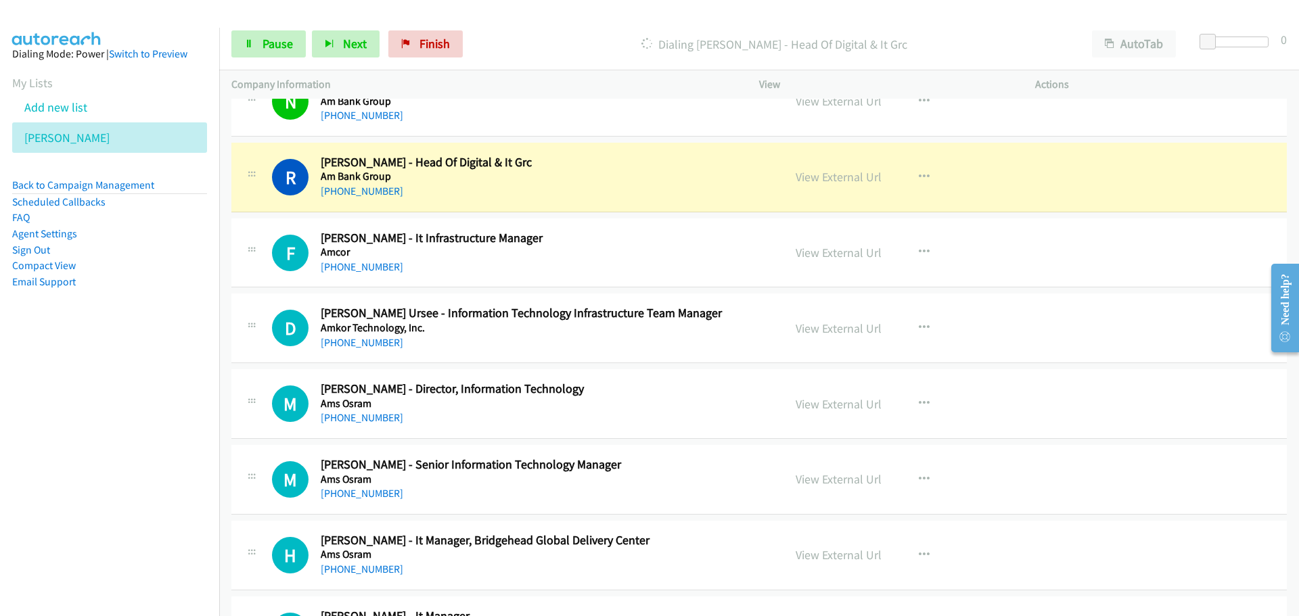
scroll to position [4330, 0]
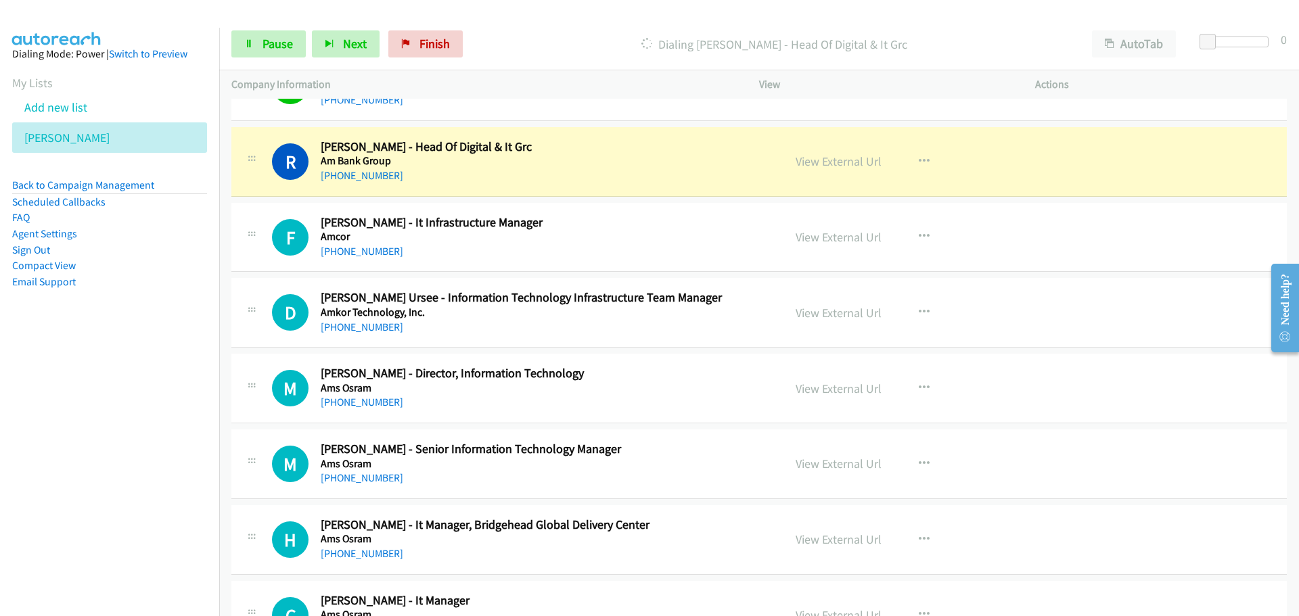
click at [822, 171] on div "View External Url View External Url Schedule/Manage Callback Start Calls Here R…" at bounding box center [927, 161] width 288 height 45
click at [822, 166] on link "View External Url" at bounding box center [839, 162] width 86 height 16
click at [263, 37] on span "Pause" at bounding box center [278, 44] width 30 height 16
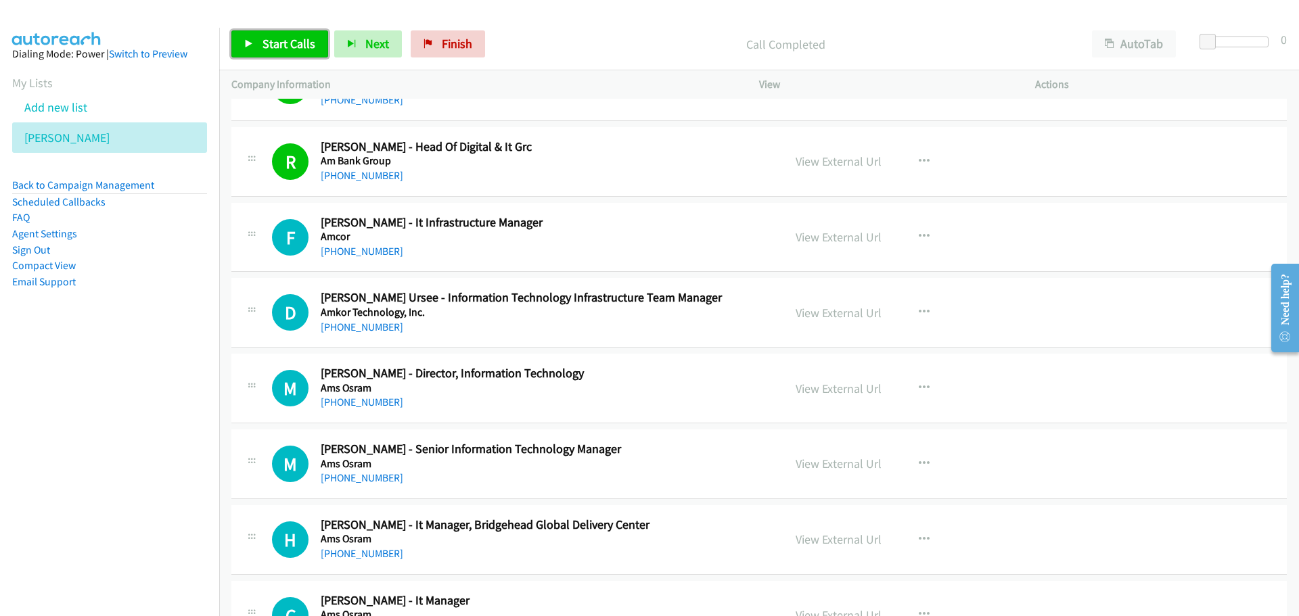
click at [293, 32] on link "Start Calls" at bounding box center [279, 43] width 97 height 27
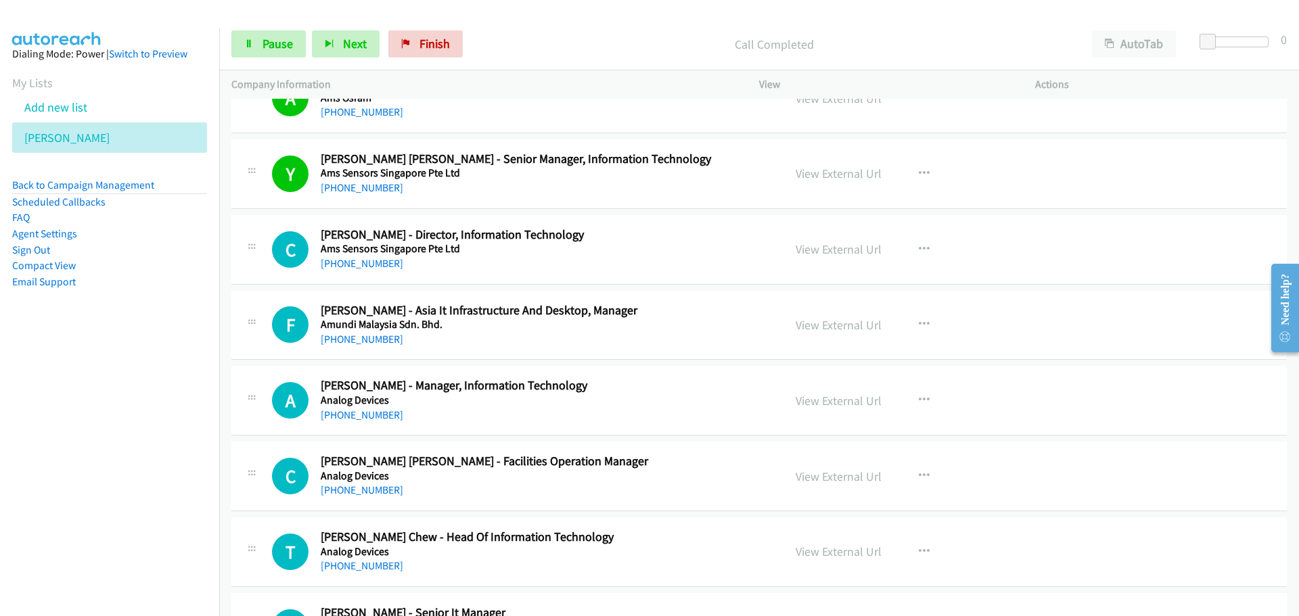
scroll to position [5142, 0]
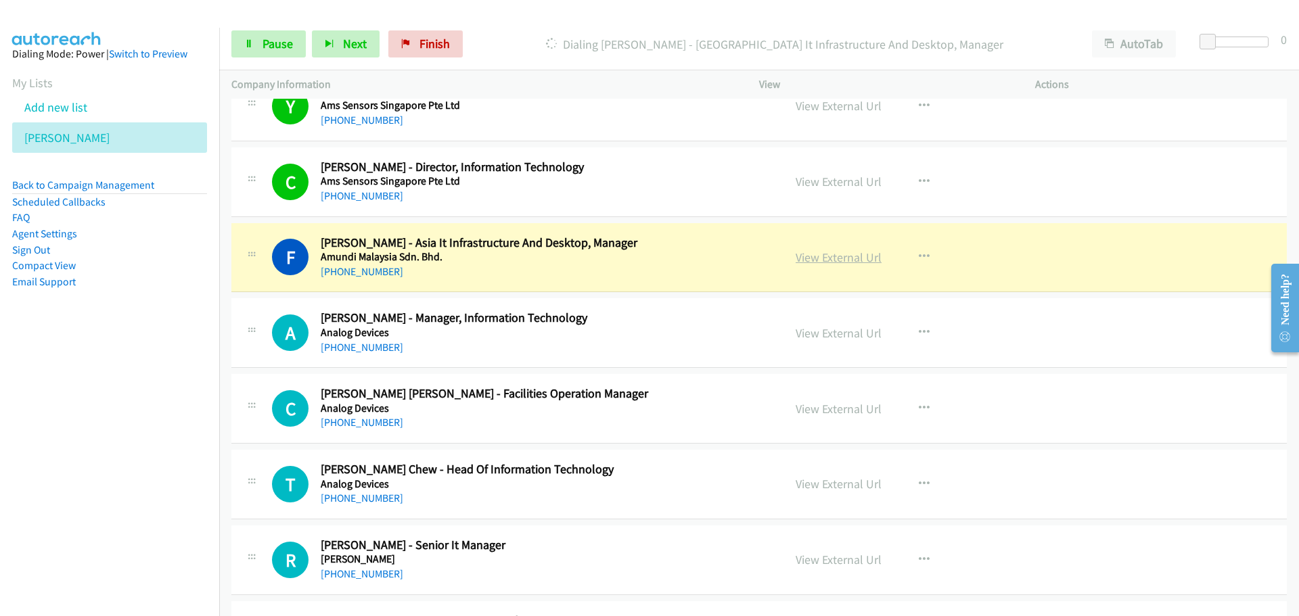
click at [816, 263] on link "View External Url" at bounding box center [839, 258] width 86 height 16
click at [271, 50] on span "Pause" at bounding box center [278, 44] width 30 height 16
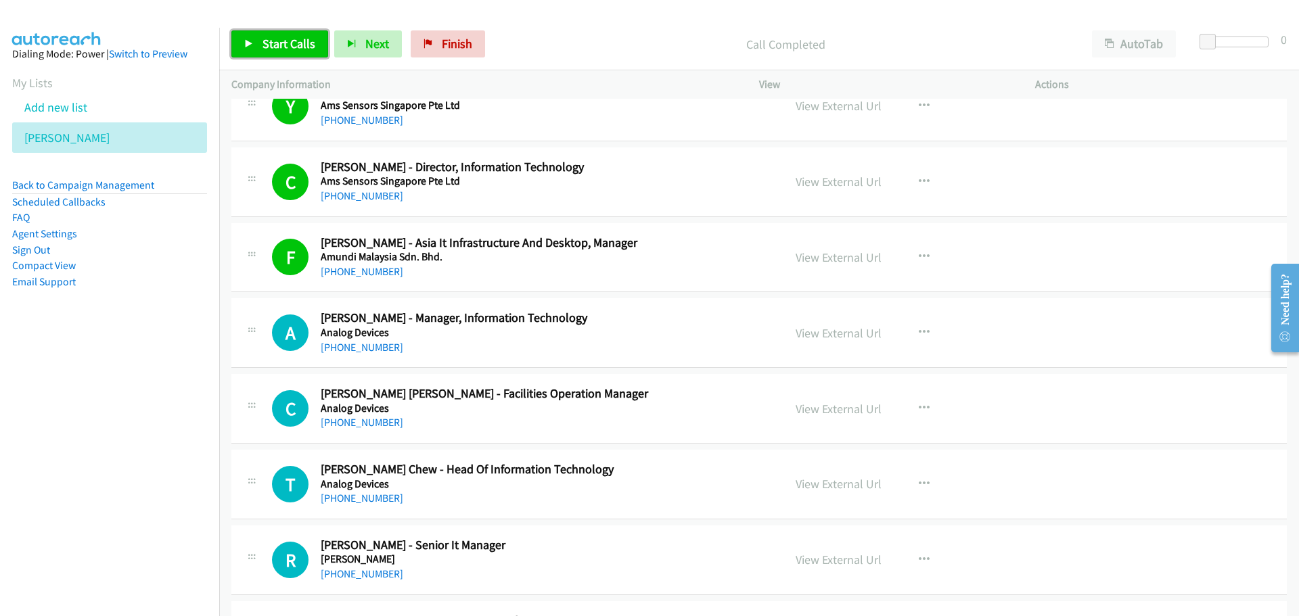
click at [272, 50] on span "Start Calls" at bounding box center [289, 44] width 53 height 16
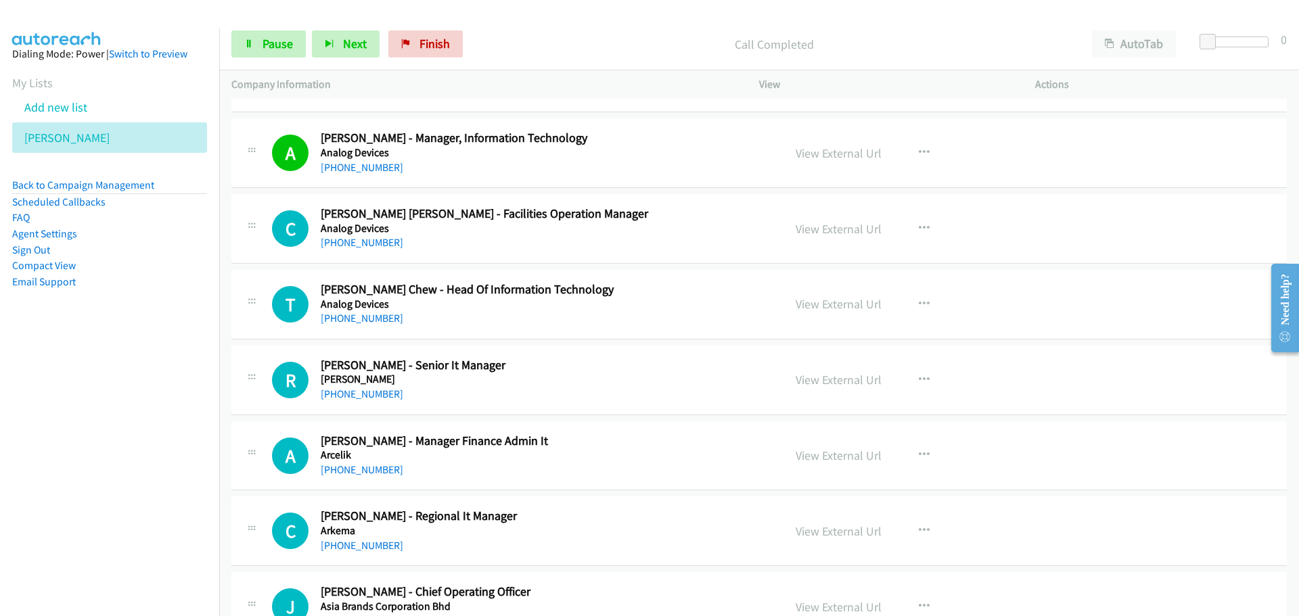
scroll to position [5345, 0]
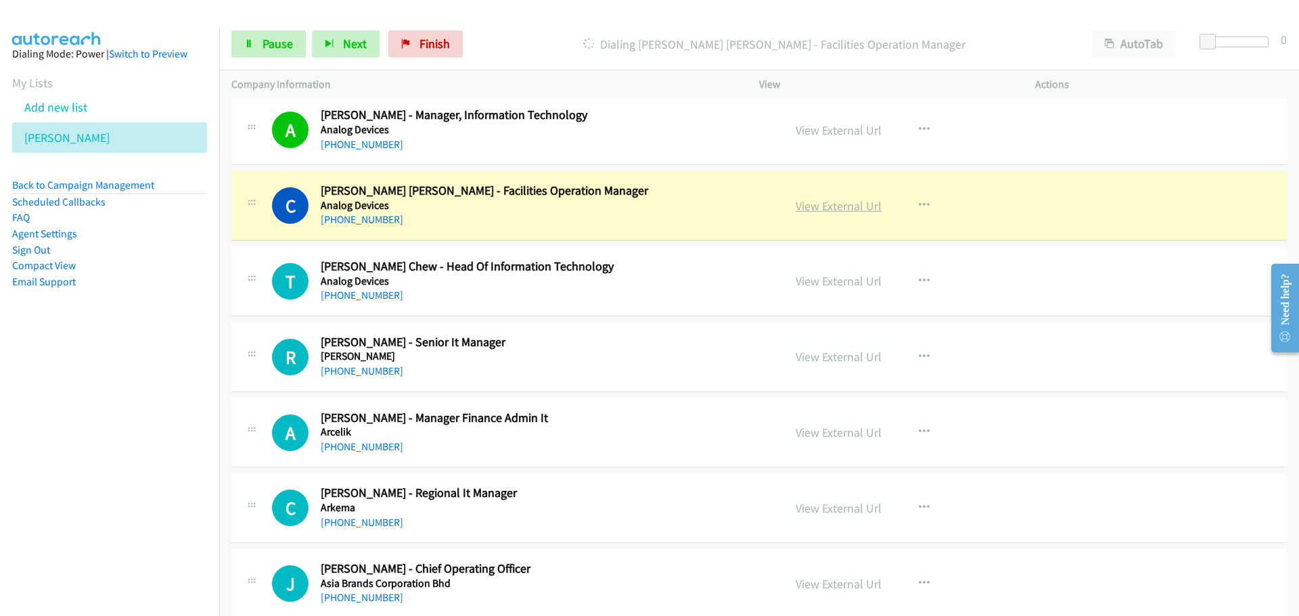
click at [825, 206] on link "View External Url" at bounding box center [839, 206] width 86 height 16
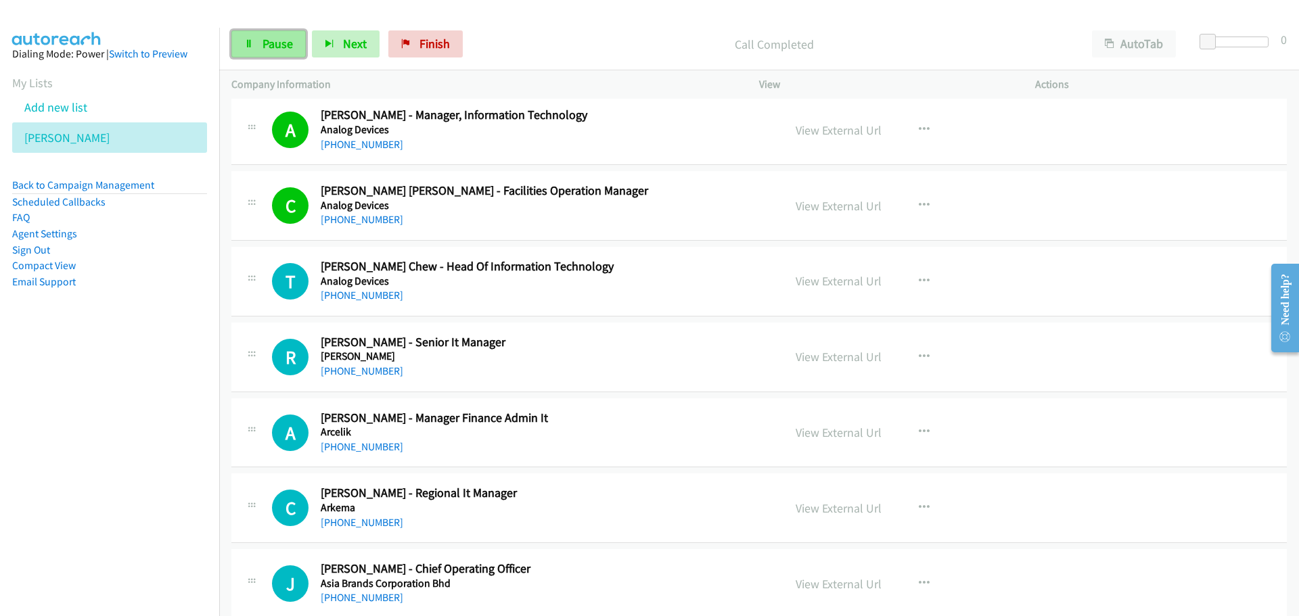
click at [242, 49] on link "Pause" at bounding box center [268, 43] width 74 height 27
